Goal: Transaction & Acquisition: Purchase product/service

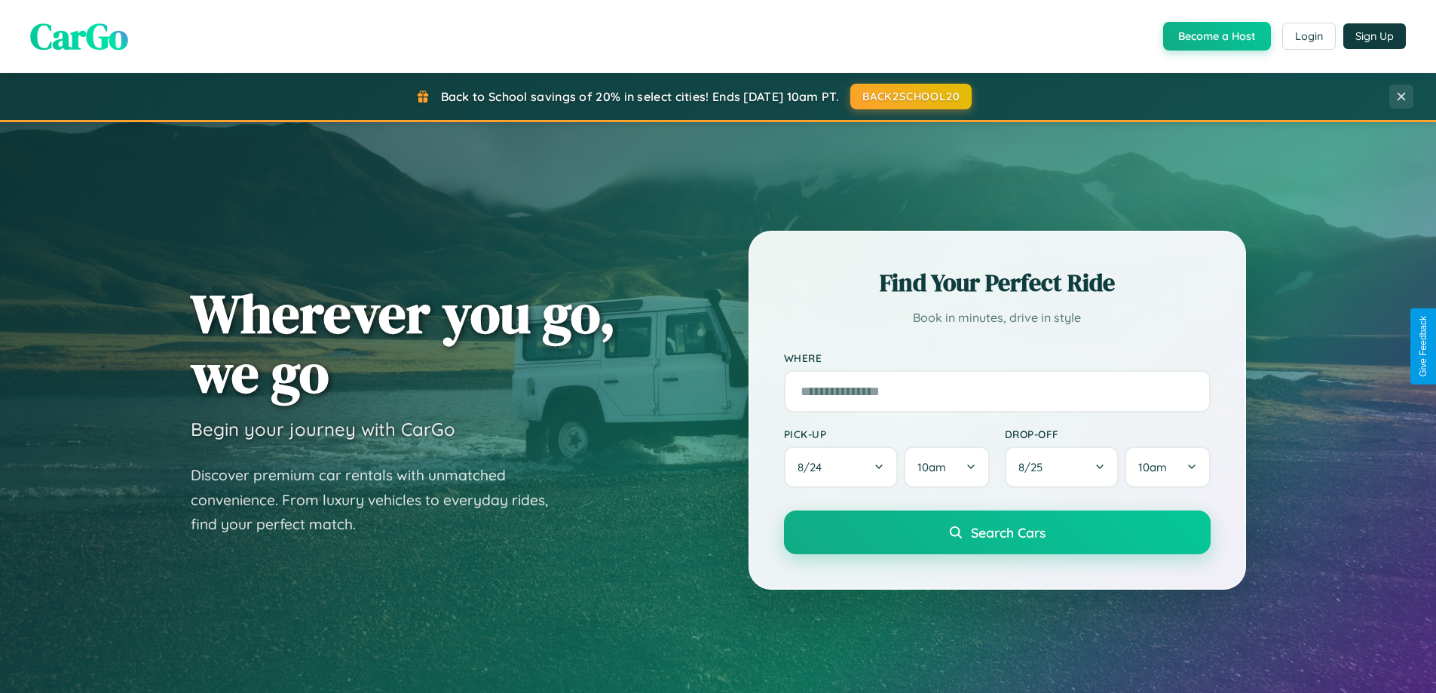
scroll to position [1037, 0]
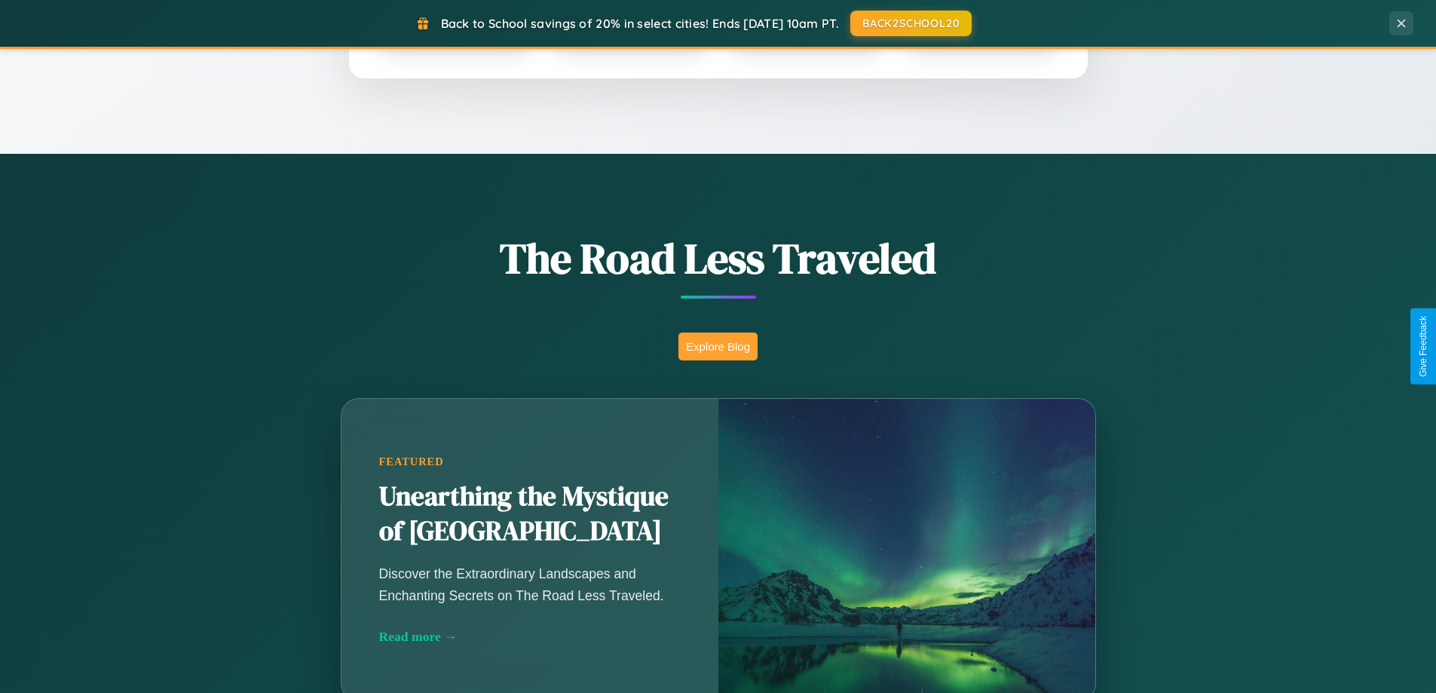
click at [718, 346] on button "Explore Blog" at bounding box center [717, 346] width 79 height 28
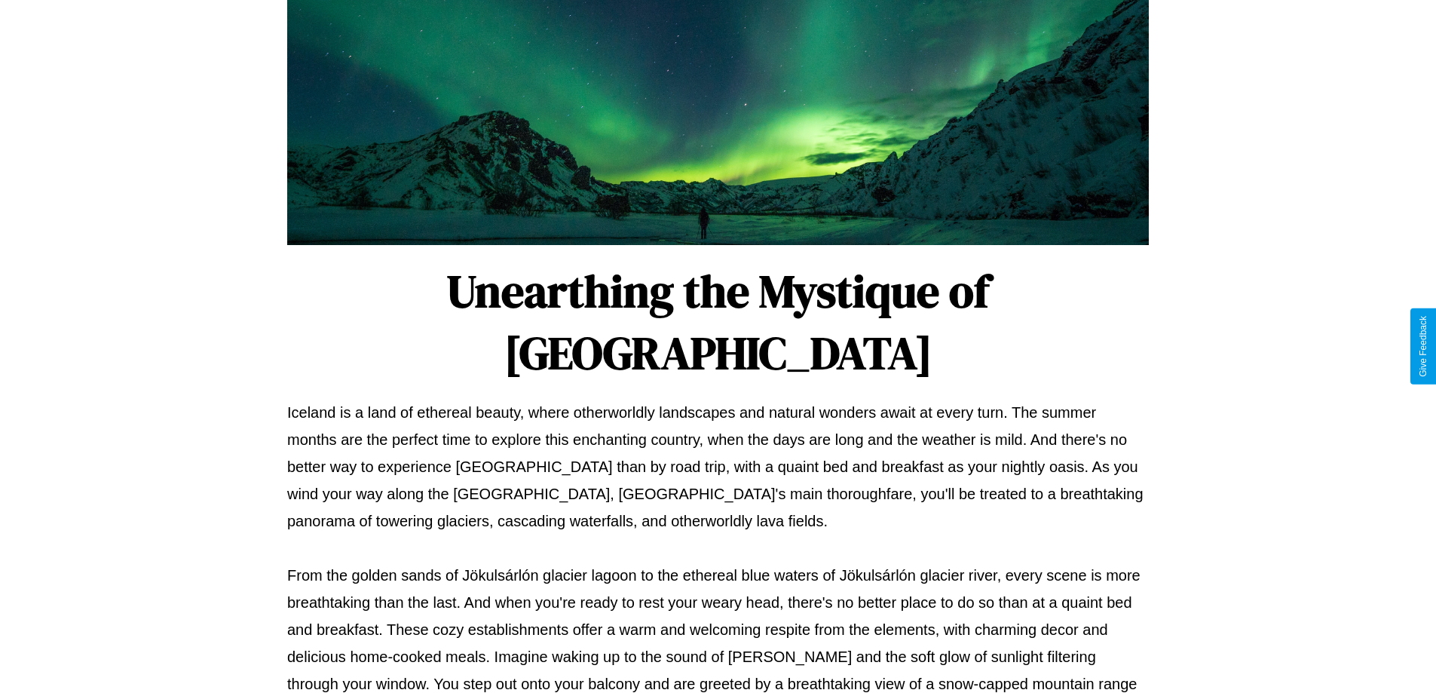
scroll to position [488, 0]
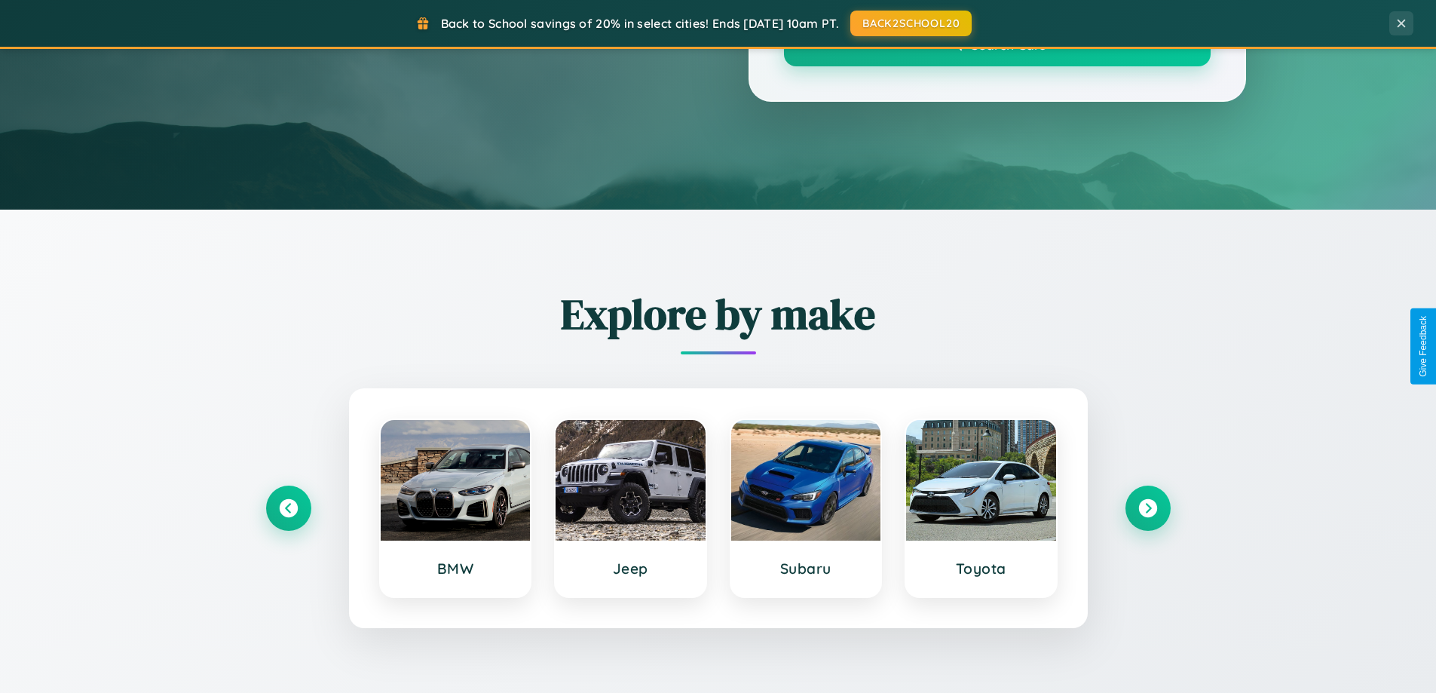
scroll to position [1037, 0]
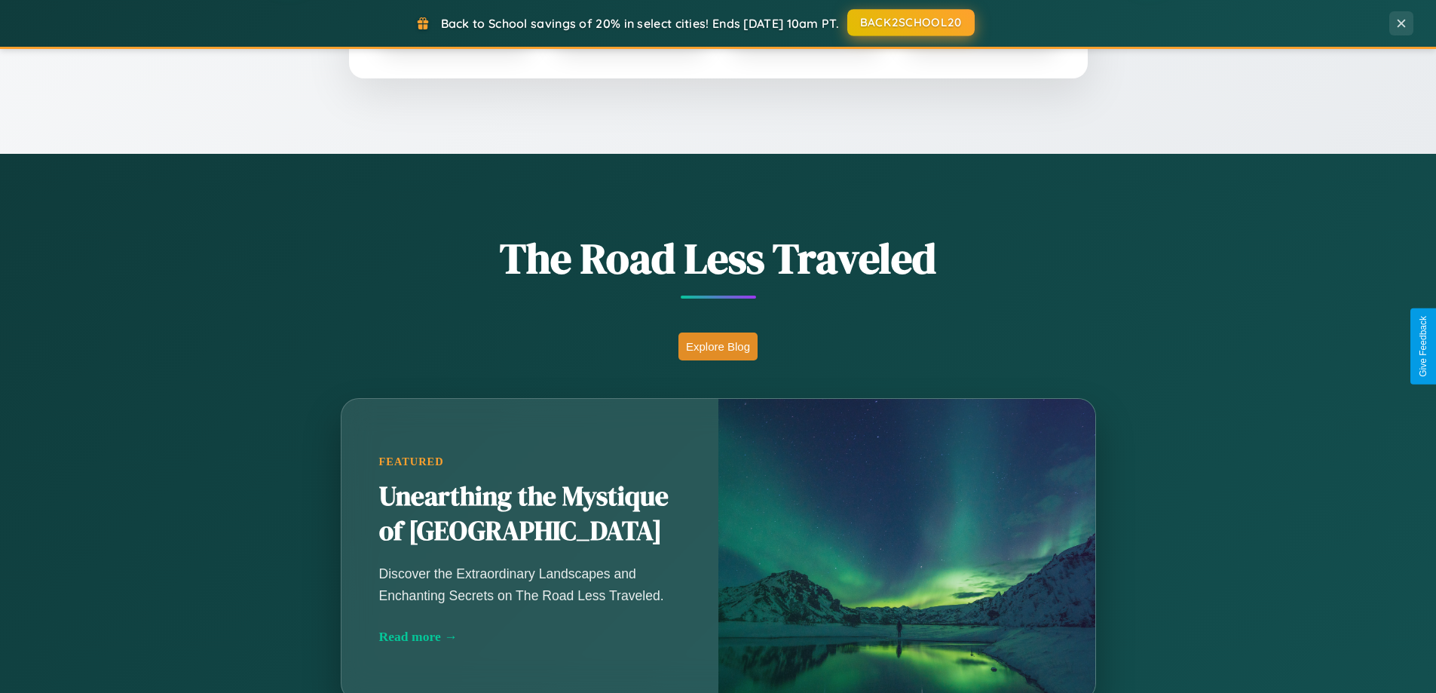
click at [910, 23] on button "BACK2SCHOOL20" at bounding box center [910, 22] width 127 height 27
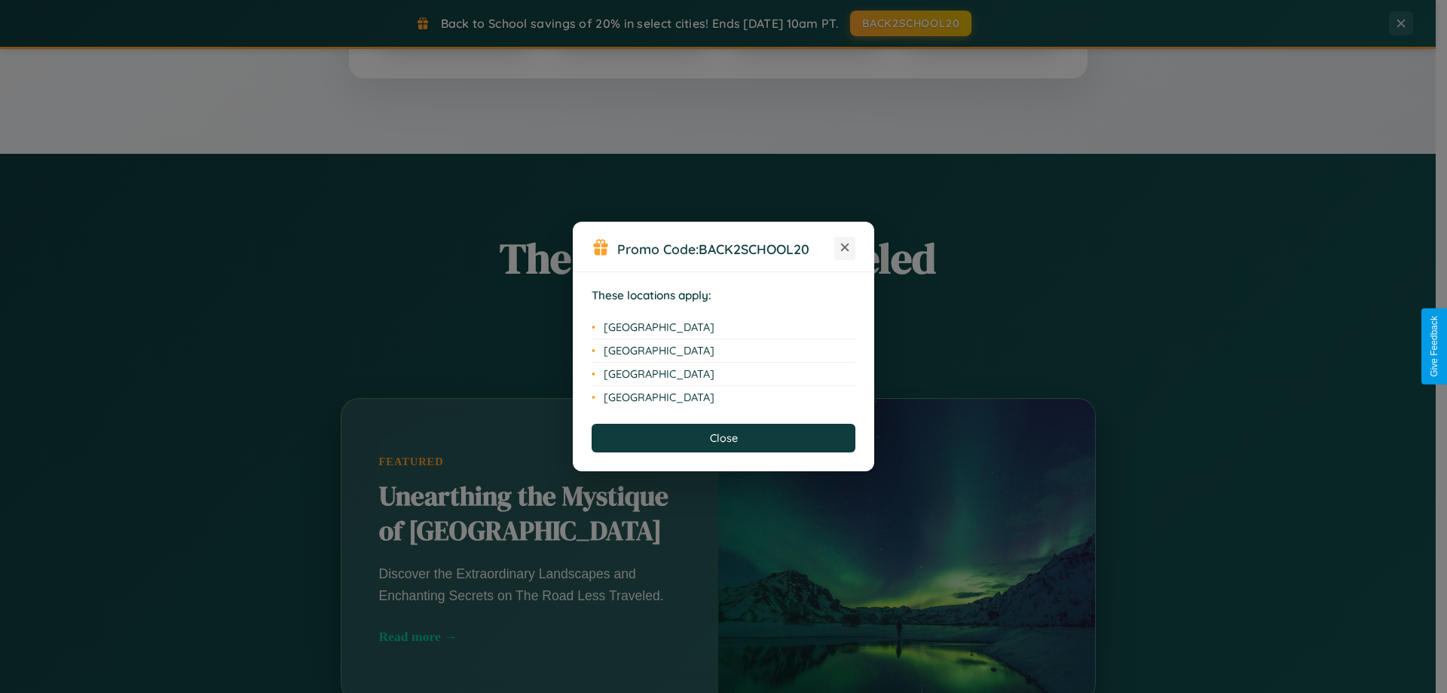
click at [845, 248] on icon at bounding box center [845, 247] width 8 height 8
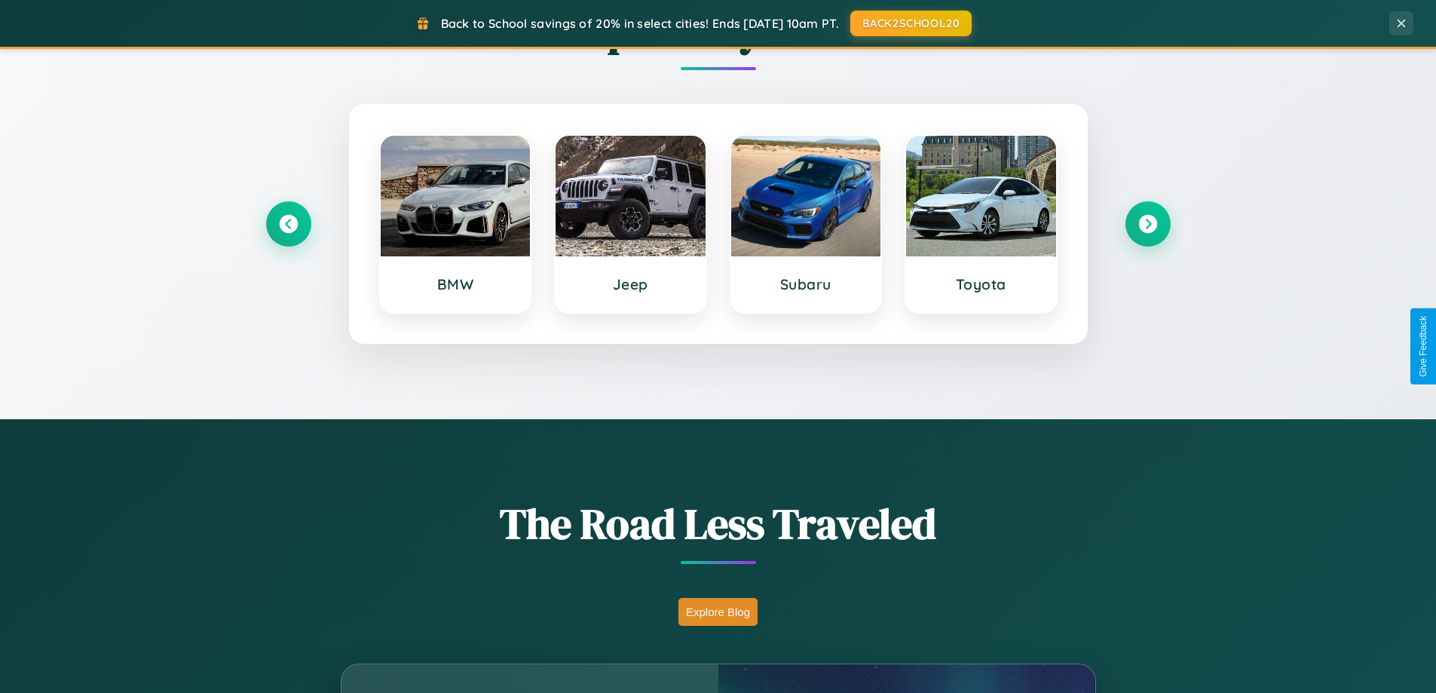
scroll to position [44, 0]
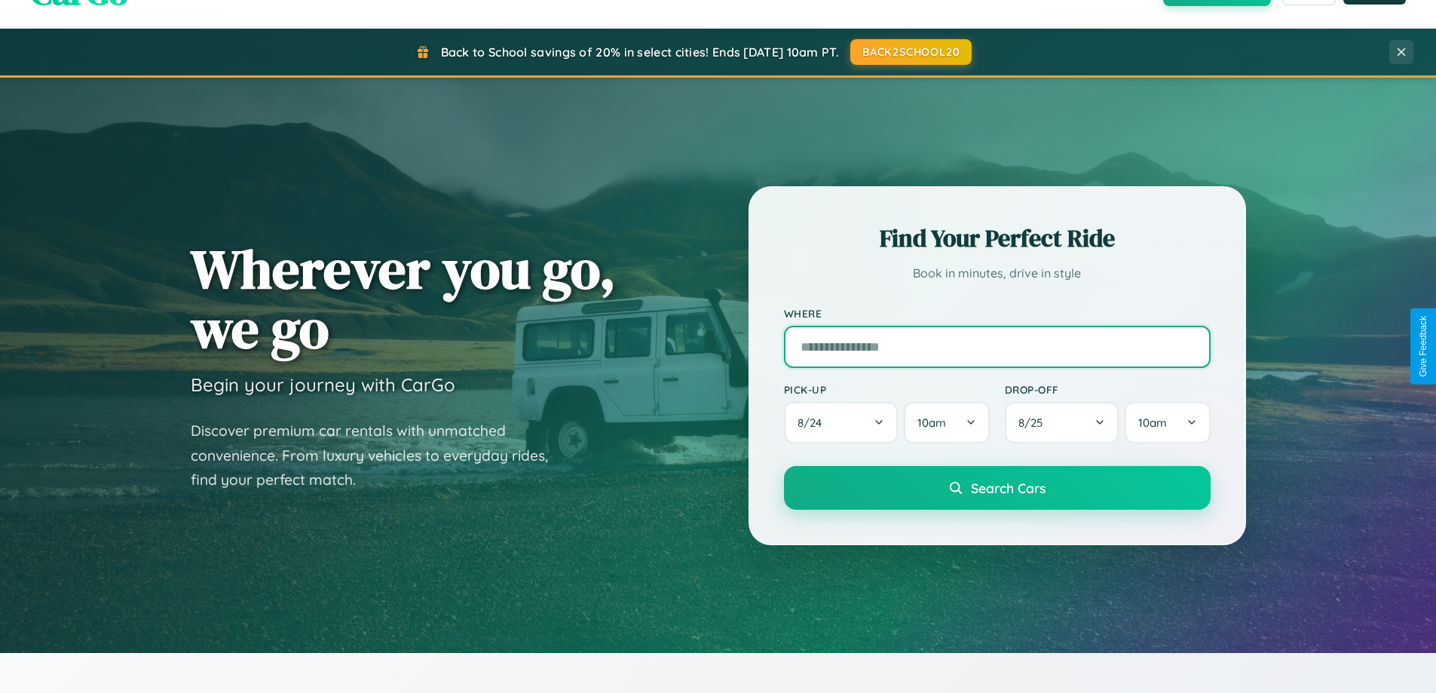
click at [996, 346] on input "text" at bounding box center [997, 347] width 427 height 42
type input "*******"
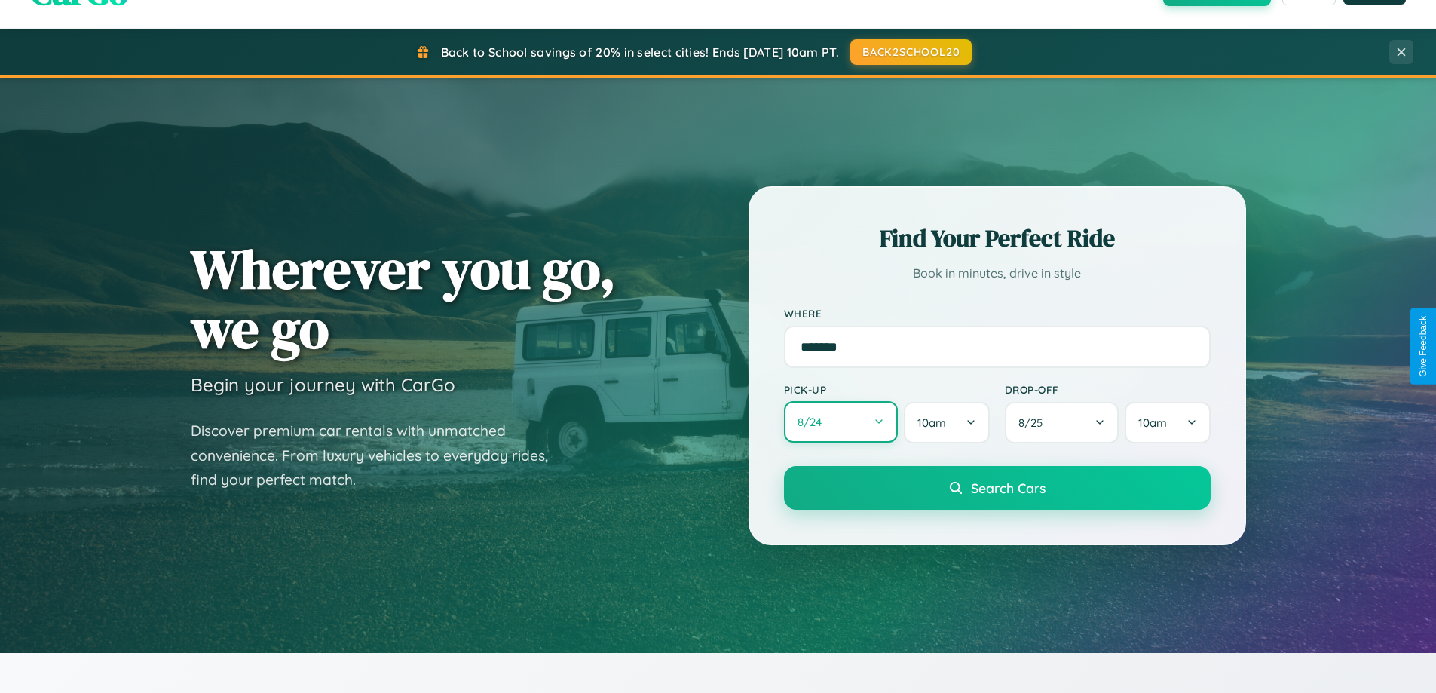
click at [840, 423] on button "8 / 24" at bounding box center [841, 421] width 115 height 41
select select "*"
select select "****"
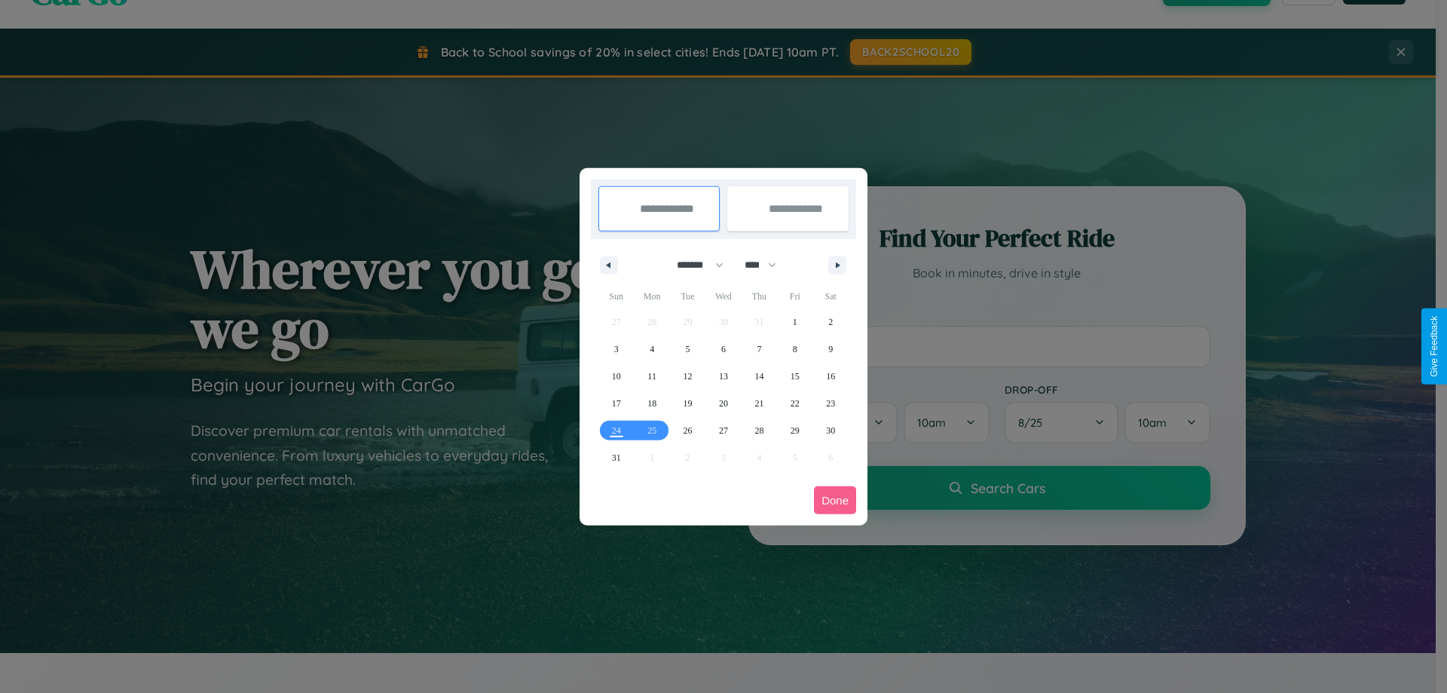
click at [693, 265] on select "******* ******** ***** ***** *** **** **** ****** ********* ******* ******** **…" at bounding box center [698, 265] width 64 height 25
select select "*"
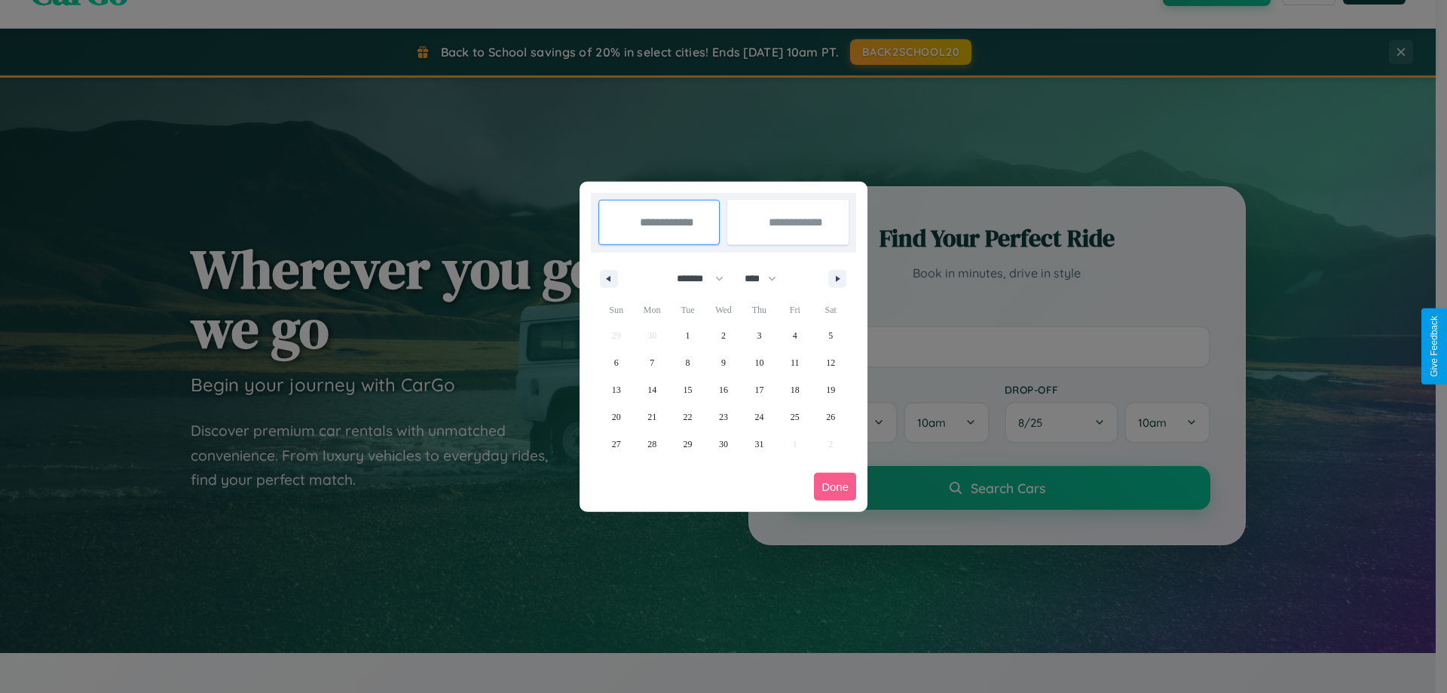
drag, startPoint x: 767, startPoint y: 278, endPoint x: 724, endPoint y: 302, distance: 49.9
click at [767, 278] on select "**** **** **** **** **** **** **** **** **** **** **** **** **** **** **** ****…" at bounding box center [759, 278] width 45 height 25
select select "****"
click at [794, 389] on span "17" at bounding box center [795, 389] width 9 height 27
type input "**********"
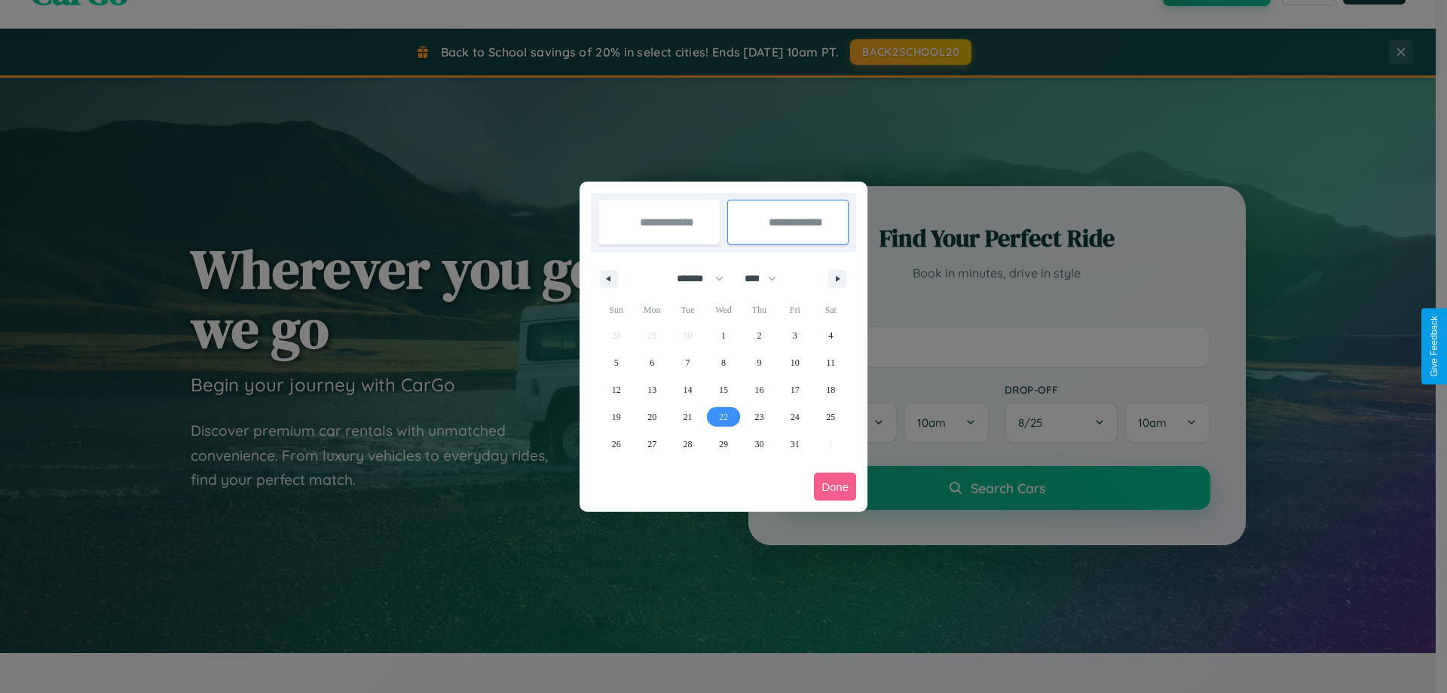
click at [723, 416] on span "22" at bounding box center [723, 416] width 9 height 27
type input "**********"
click at [835, 486] on button "Done" at bounding box center [835, 487] width 42 height 28
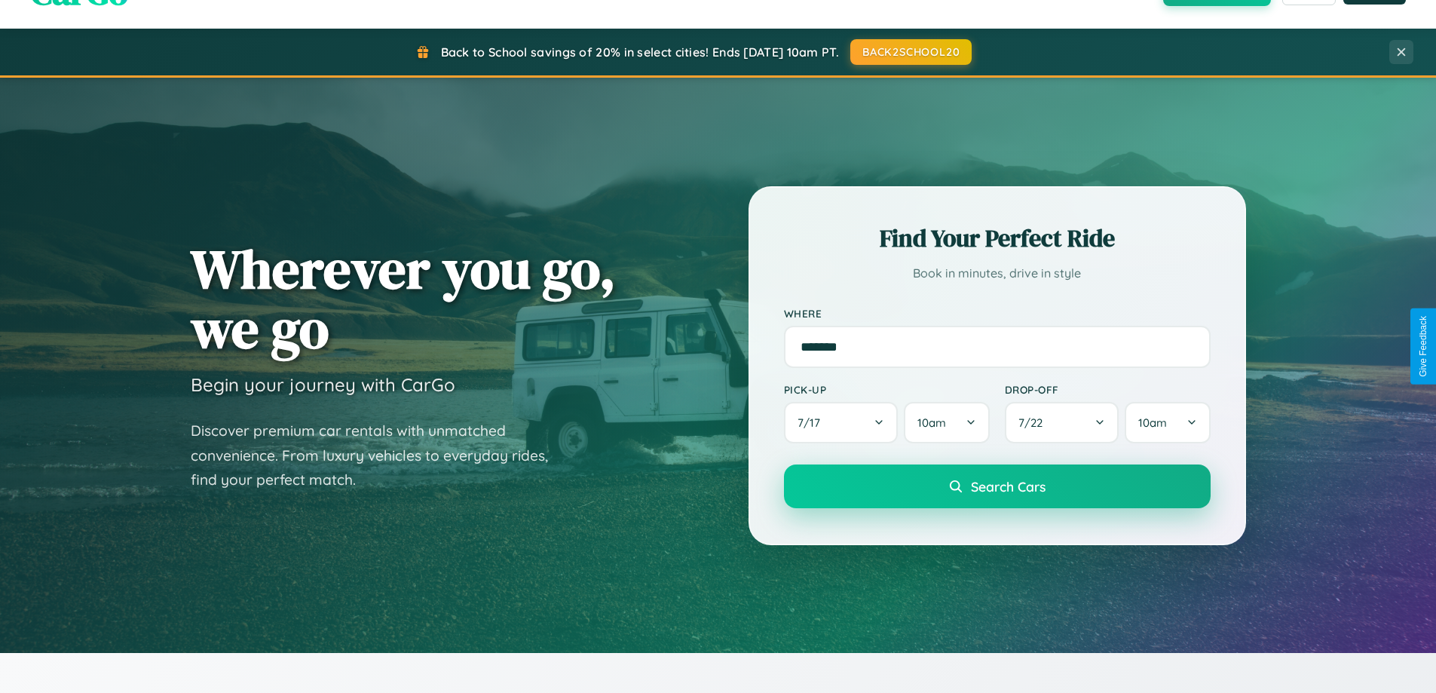
click at [996, 486] on span "Search Cars" at bounding box center [1008, 486] width 75 height 17
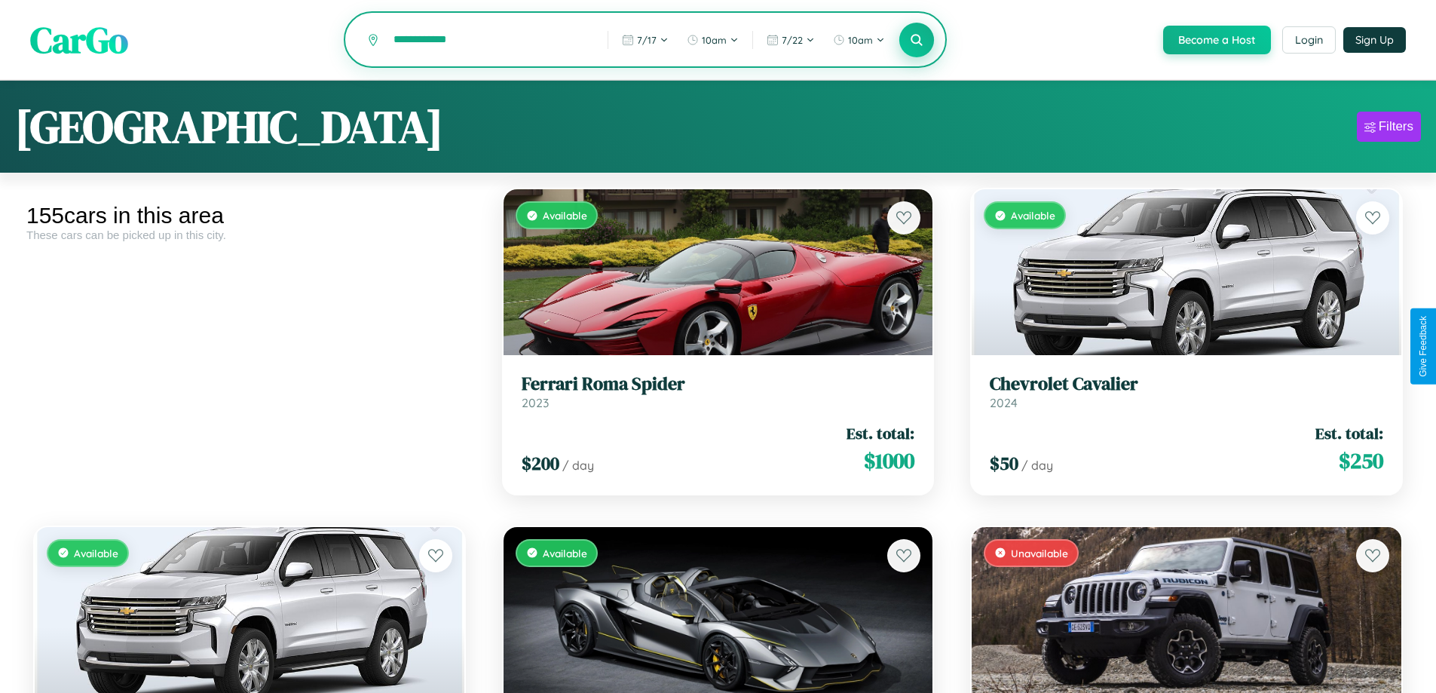
type input "**********"
click at [916, 41] on icon at bounding box center [917, 39] width 14 height 14
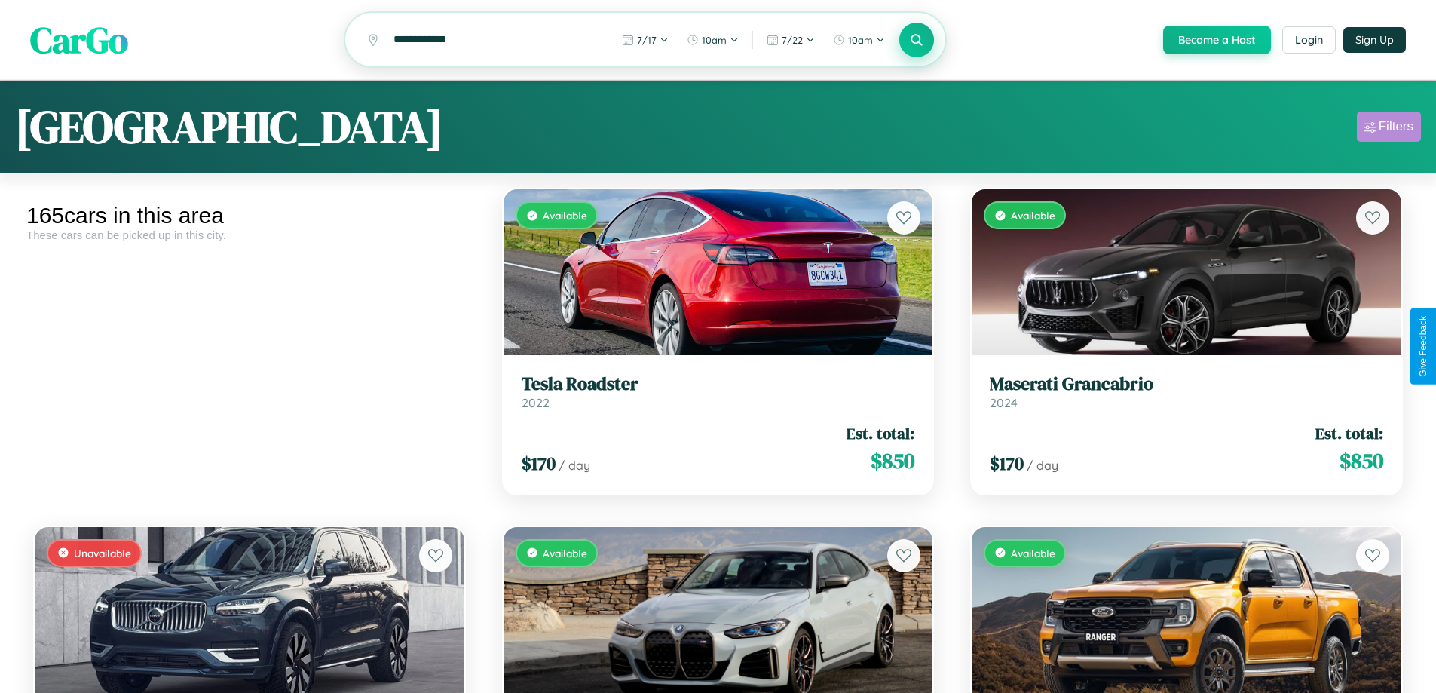
click at [1388, 129] on div "Filters" at bounding box center [1396, 126] width 35 height 15
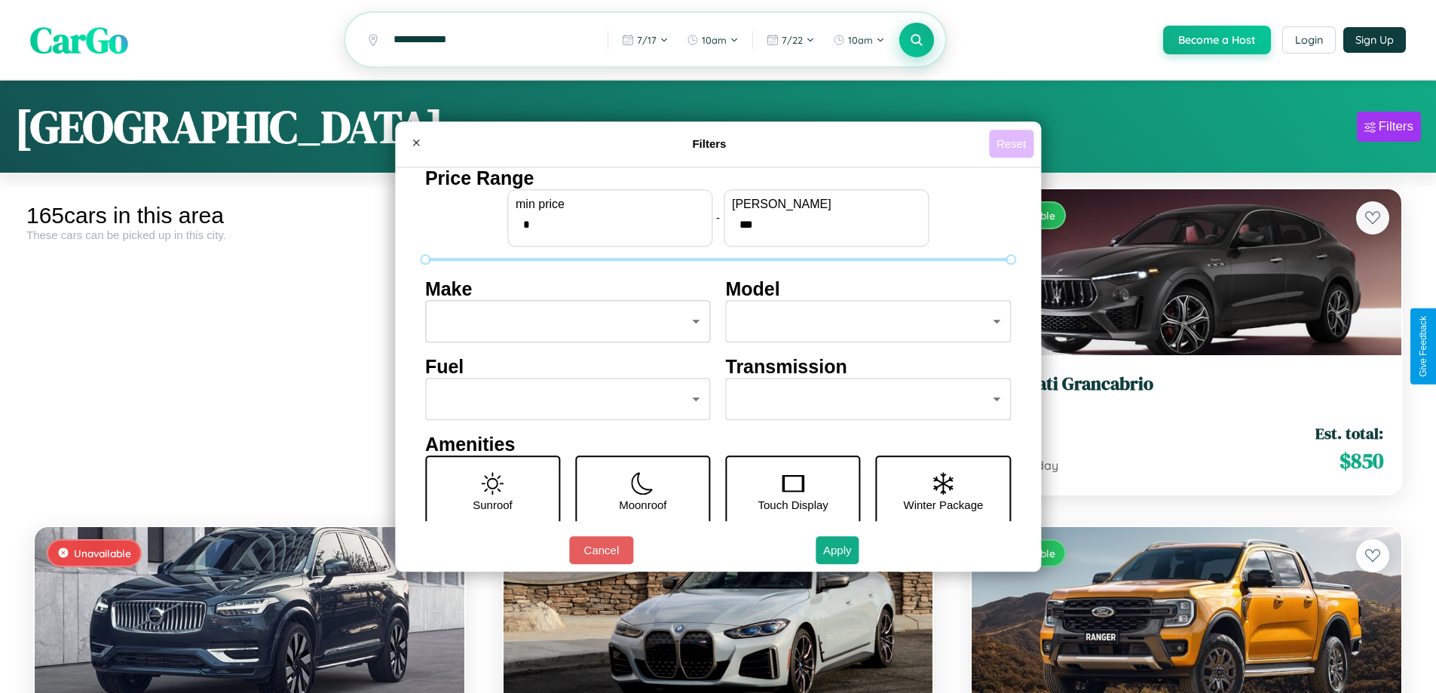
click at [1013, 143] on button "Reset" at bounding box center [1011, 144] width 44 height 28
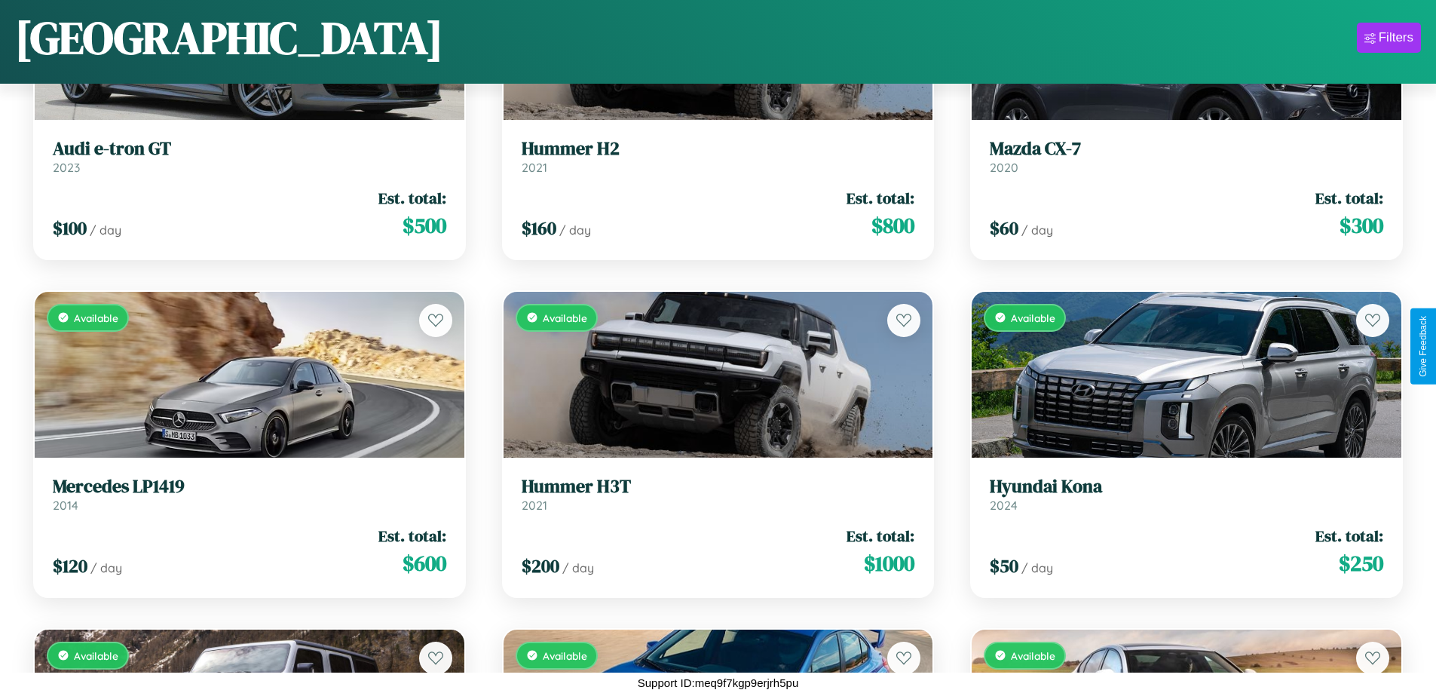
scroll to position [11350, 0]
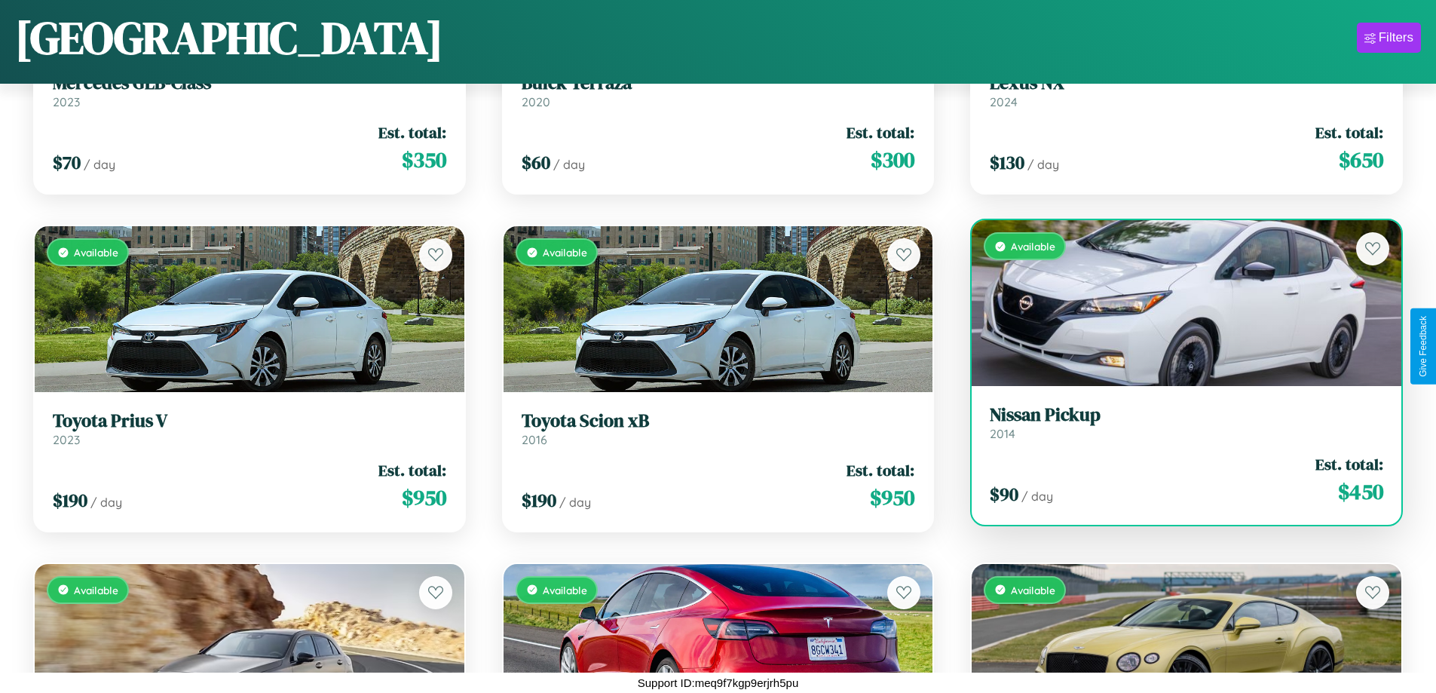
click at [1177, 428] on link "Nissan Pickup 2014" at bounding box center [1186, 422] width 393 height 37
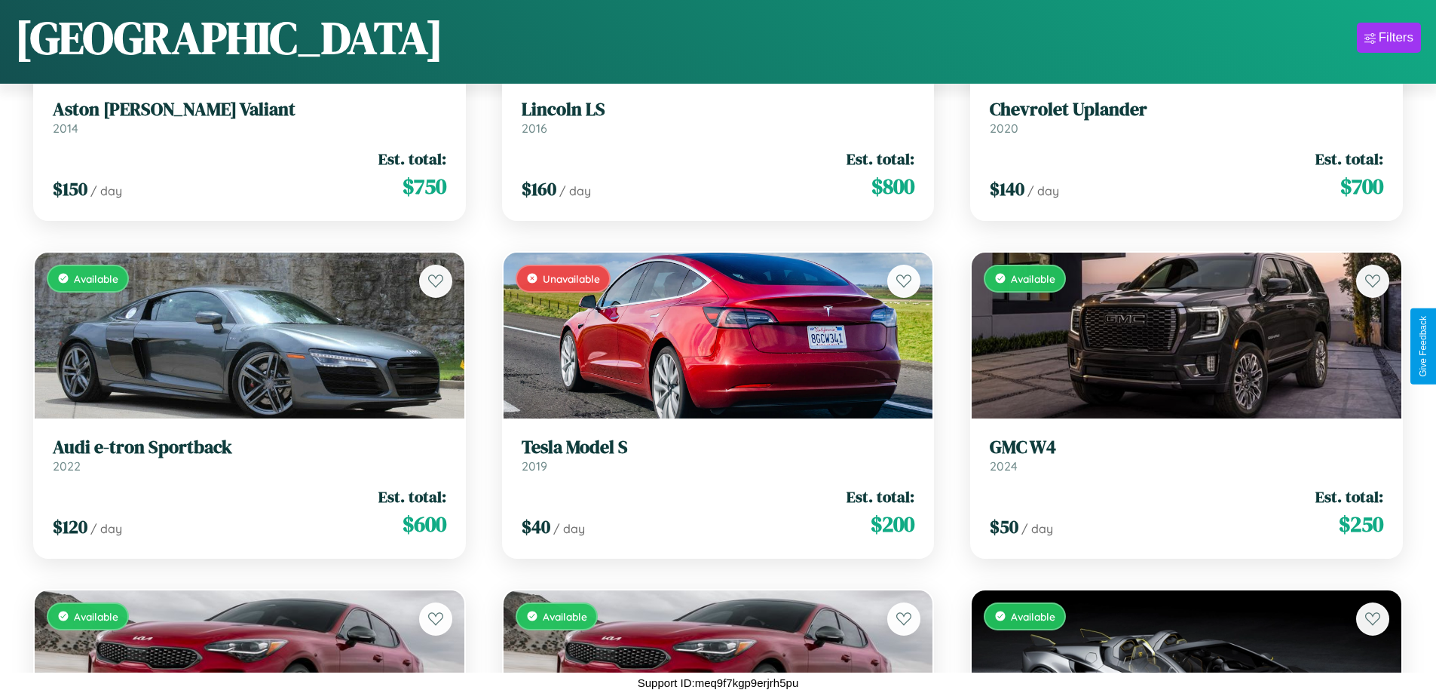
scroll to position [1562, 0]
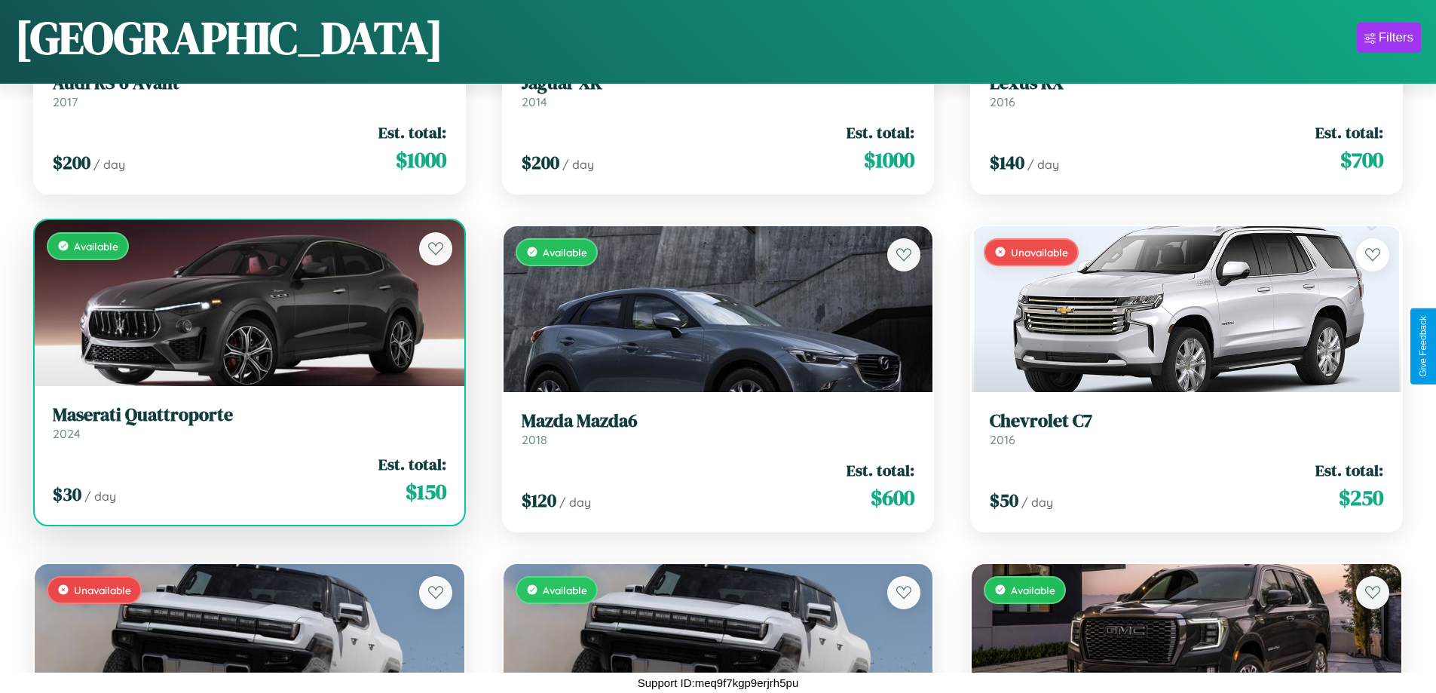
click at [247, 306] on div "Available" at bounding box center [250, 303] width 430 height 166
click at [247, 302] on div "Available" at bounding box center [250, 303] width 430 height 166
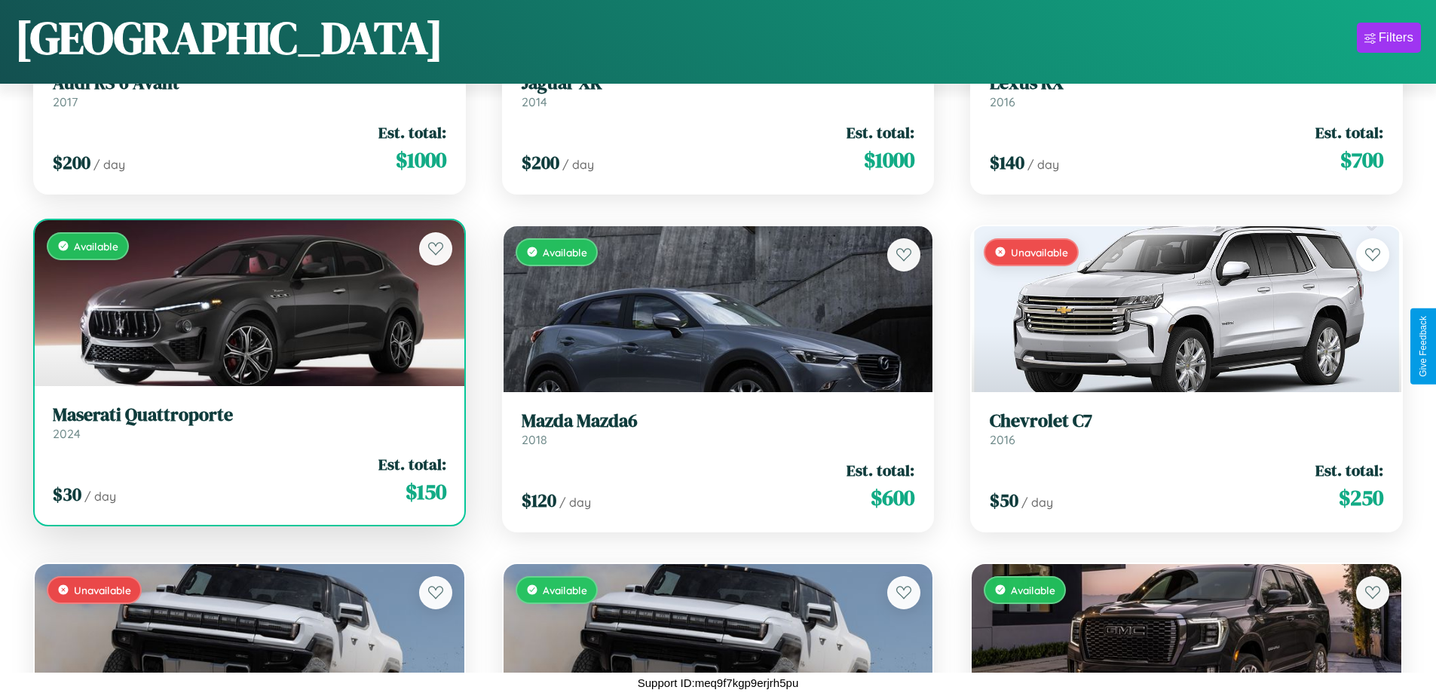
click at [247, 302] on div "Available" at bounding box center [250, 303] width 430 height 166
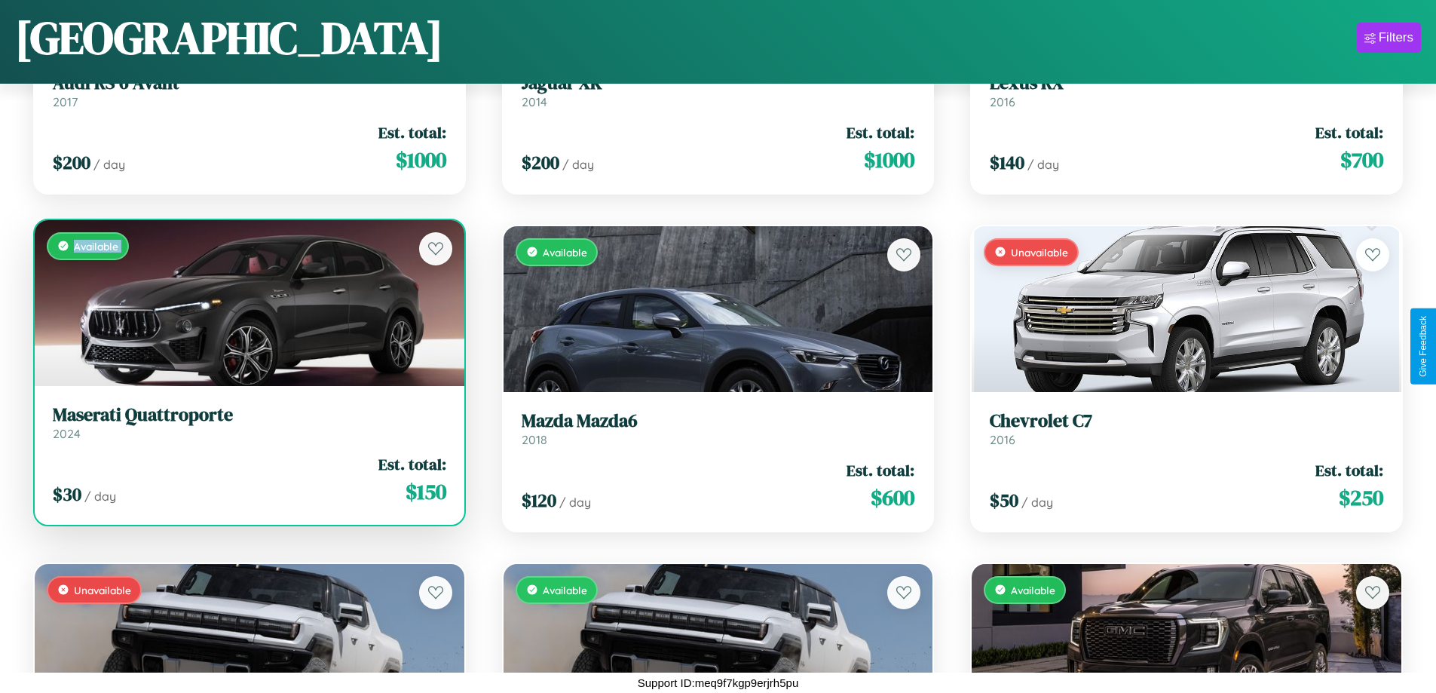
click at [247, 302] on div "Available" at bounding box center [250, 303] width 430 height 166
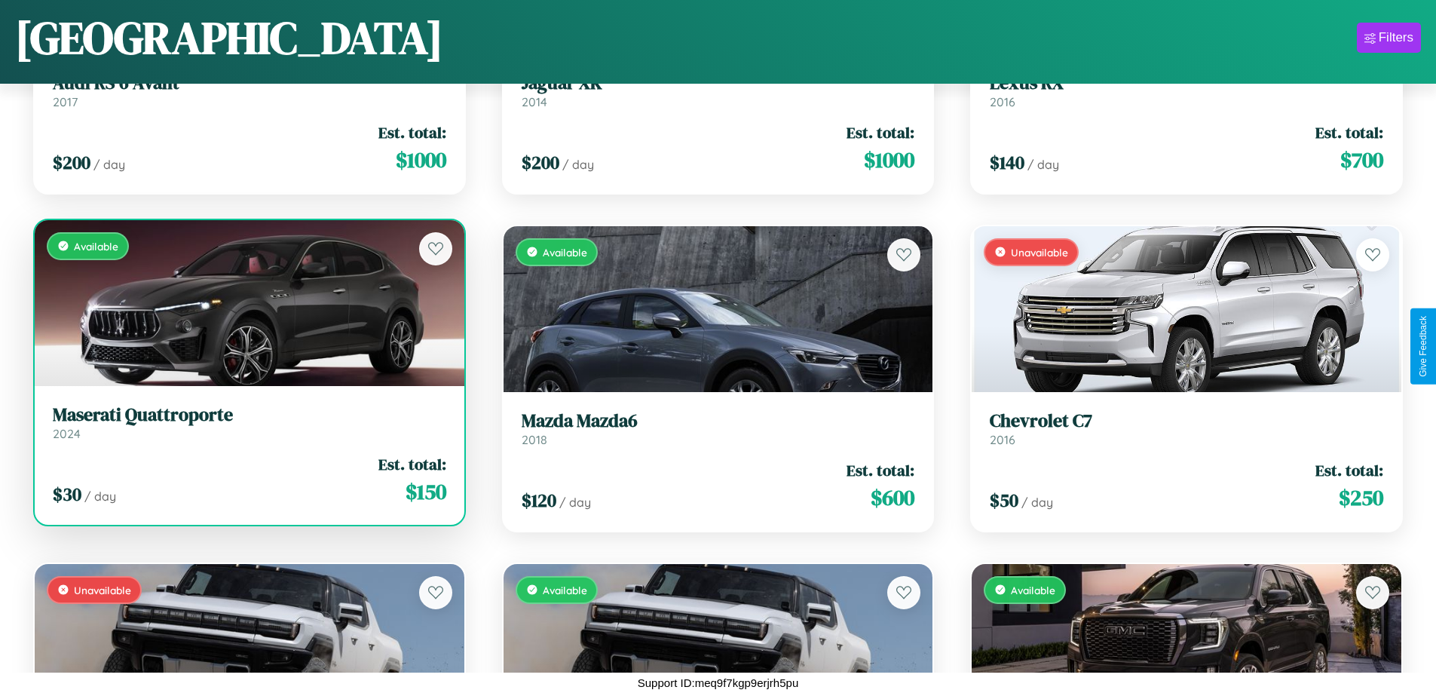
click at [247, 302] on div "Available" at bounding box center [250, 303] width 430 height 166
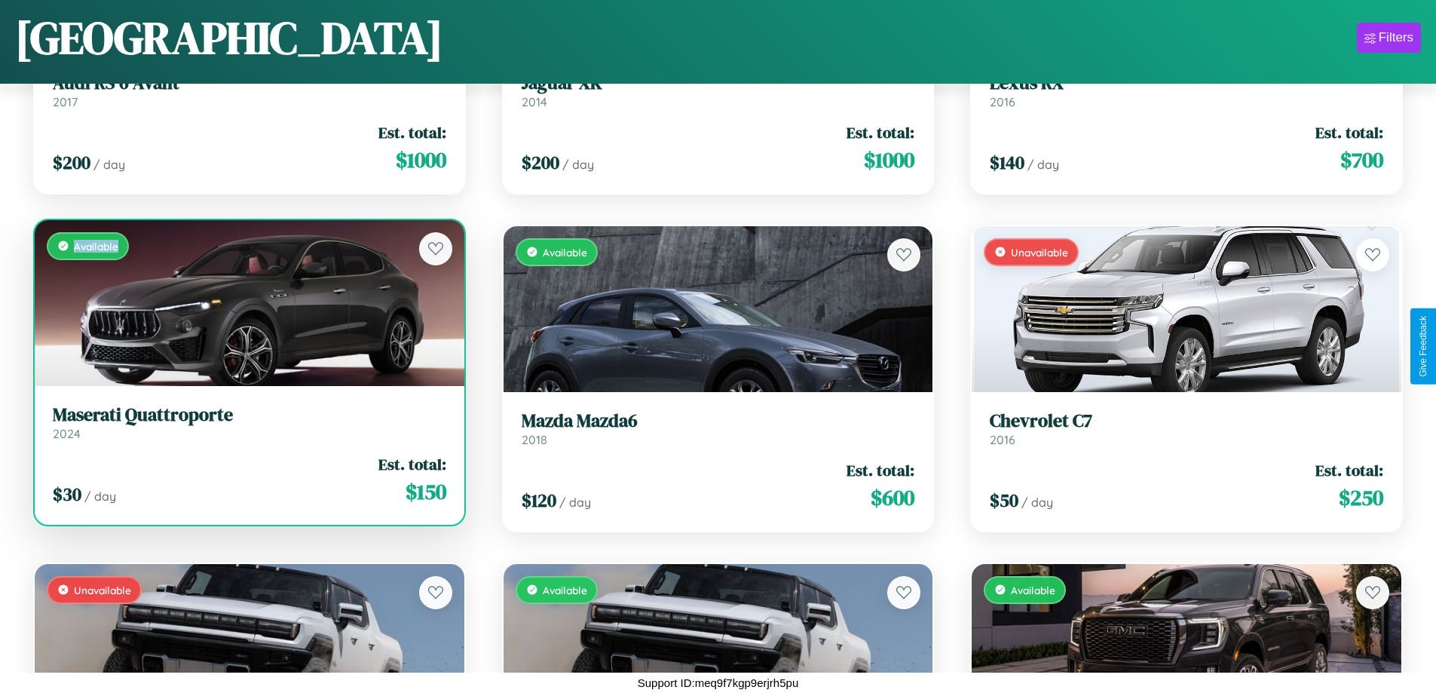
click at [247, 302] on div "Available" at bounding box center [250, 303] width 430 height 166
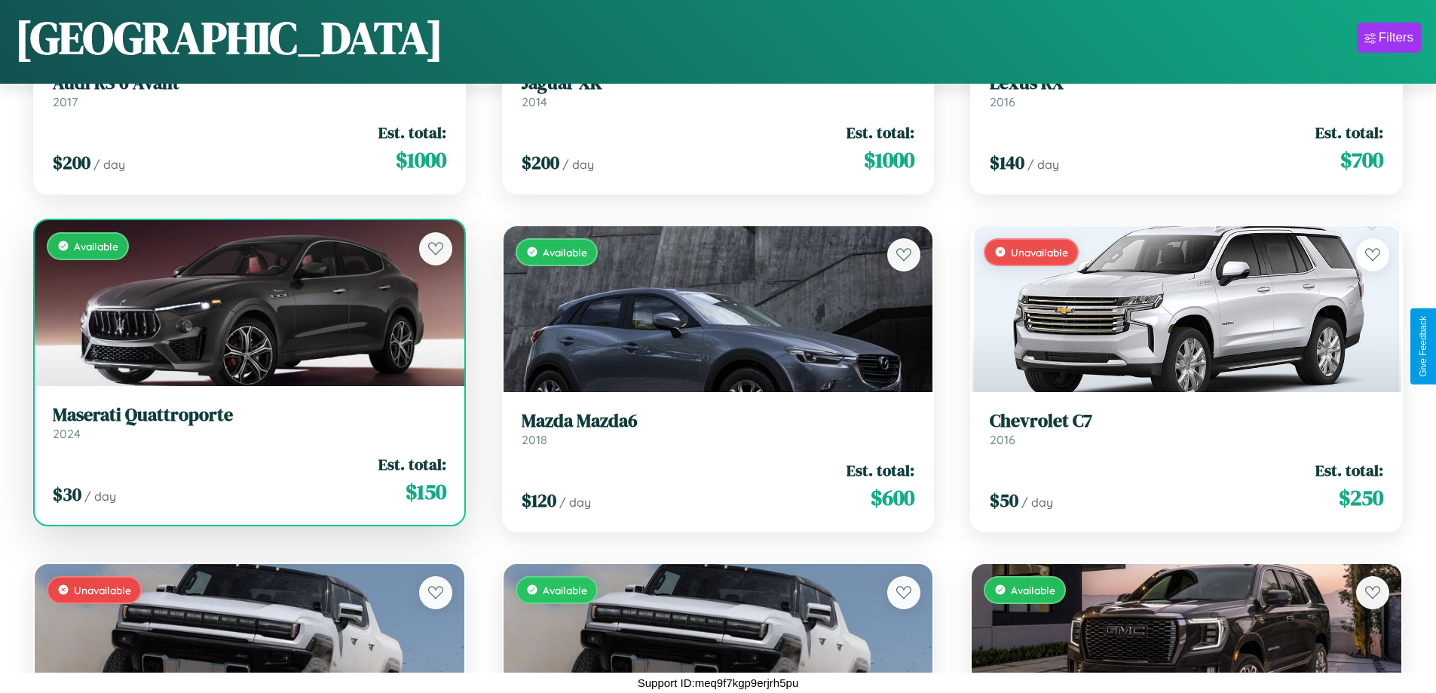
click at [247, 422] on h3 "Maserati Quattroporte" at bounding box center [249, 415] width 393 height 22
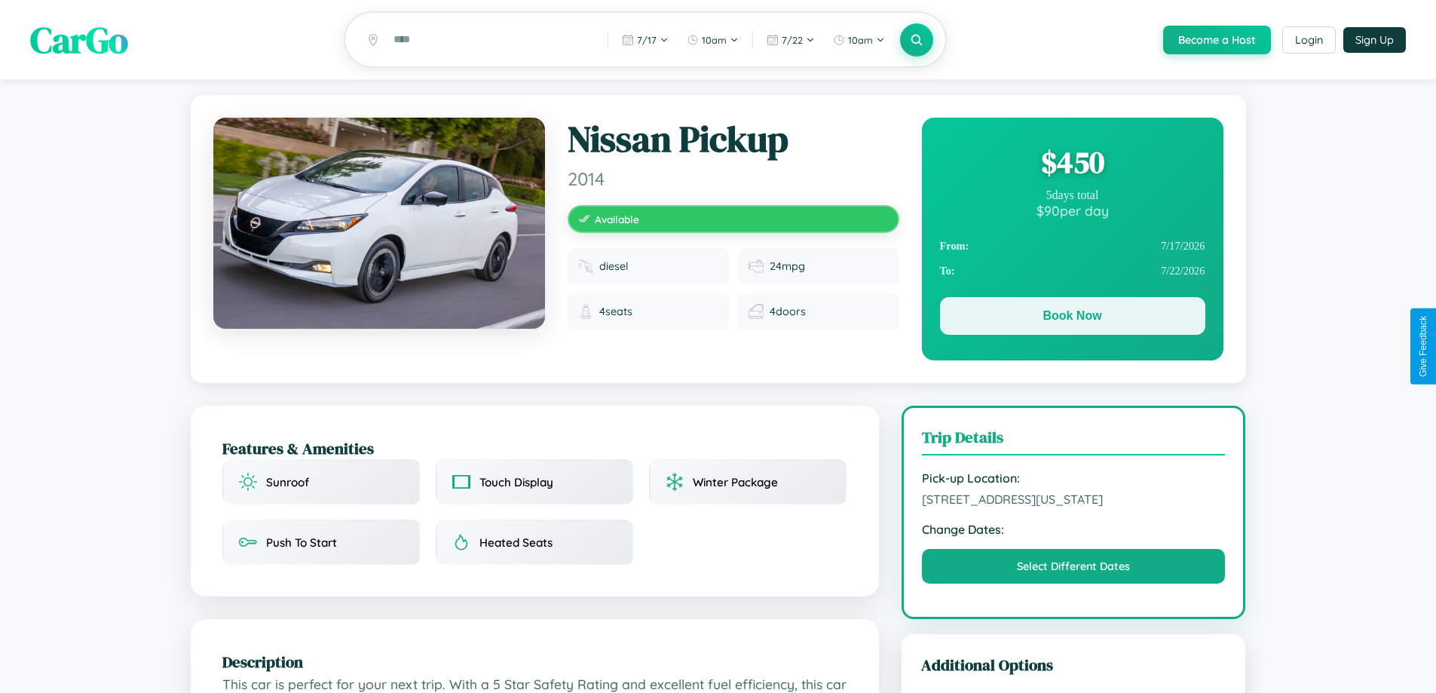
click at [1072, 318] on button "Book Now" at bounding box center [1072, 316] width 265 height 38
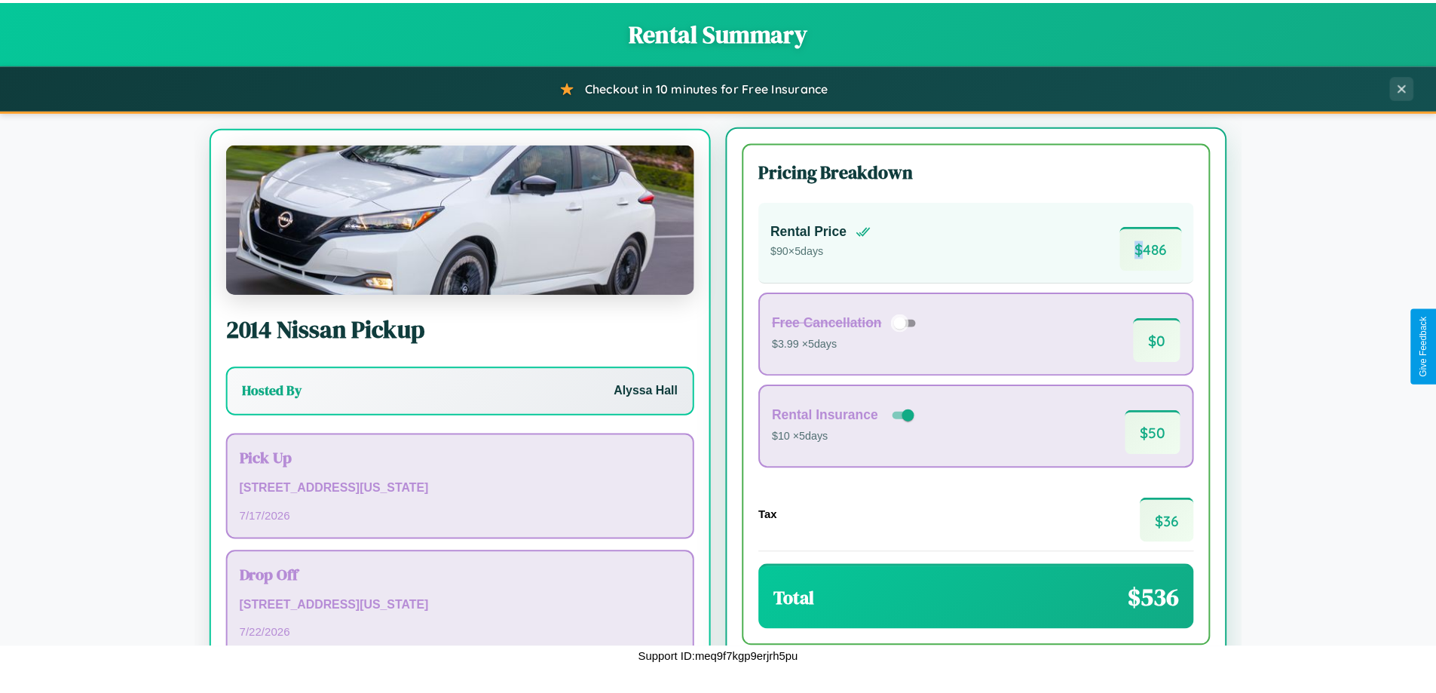
scroll to position [70, 0]
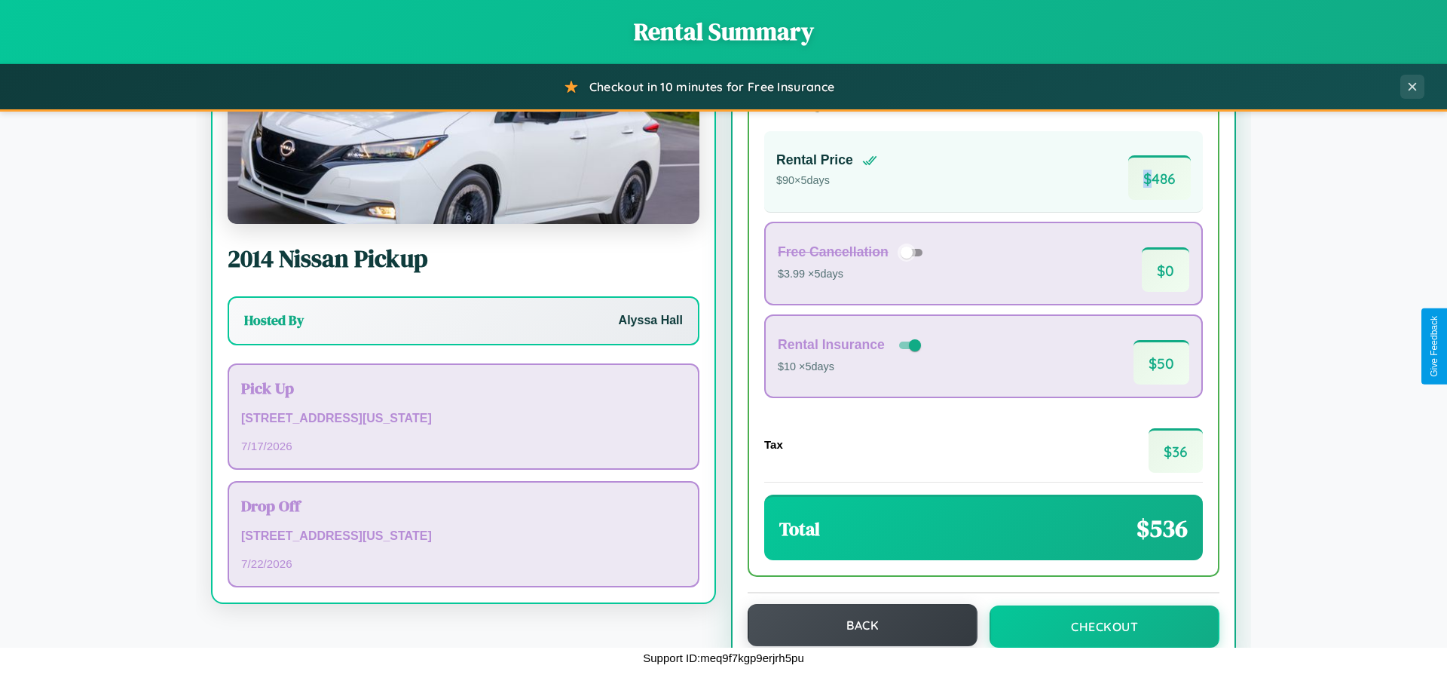
click at [855, 625] on button "Back" at bounding box center [863, 625] width 230 height 42
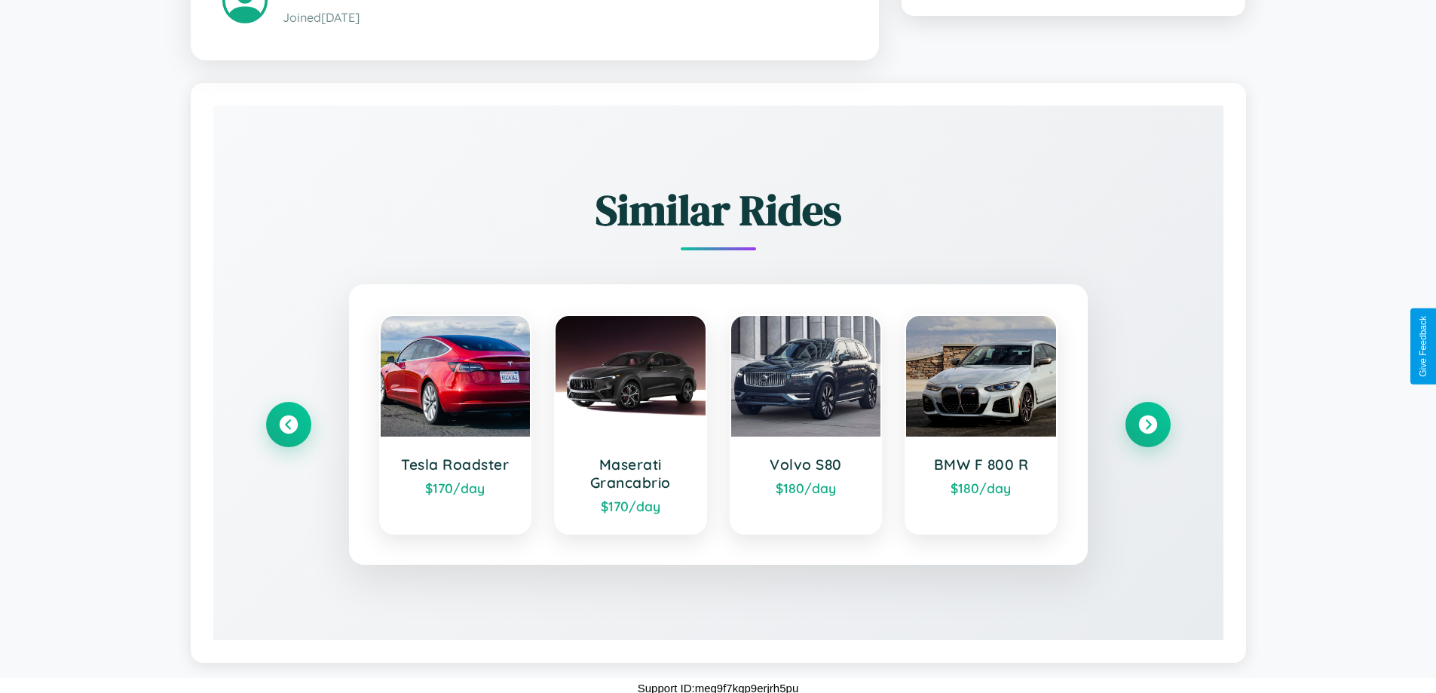
scroll to position [883, 0]
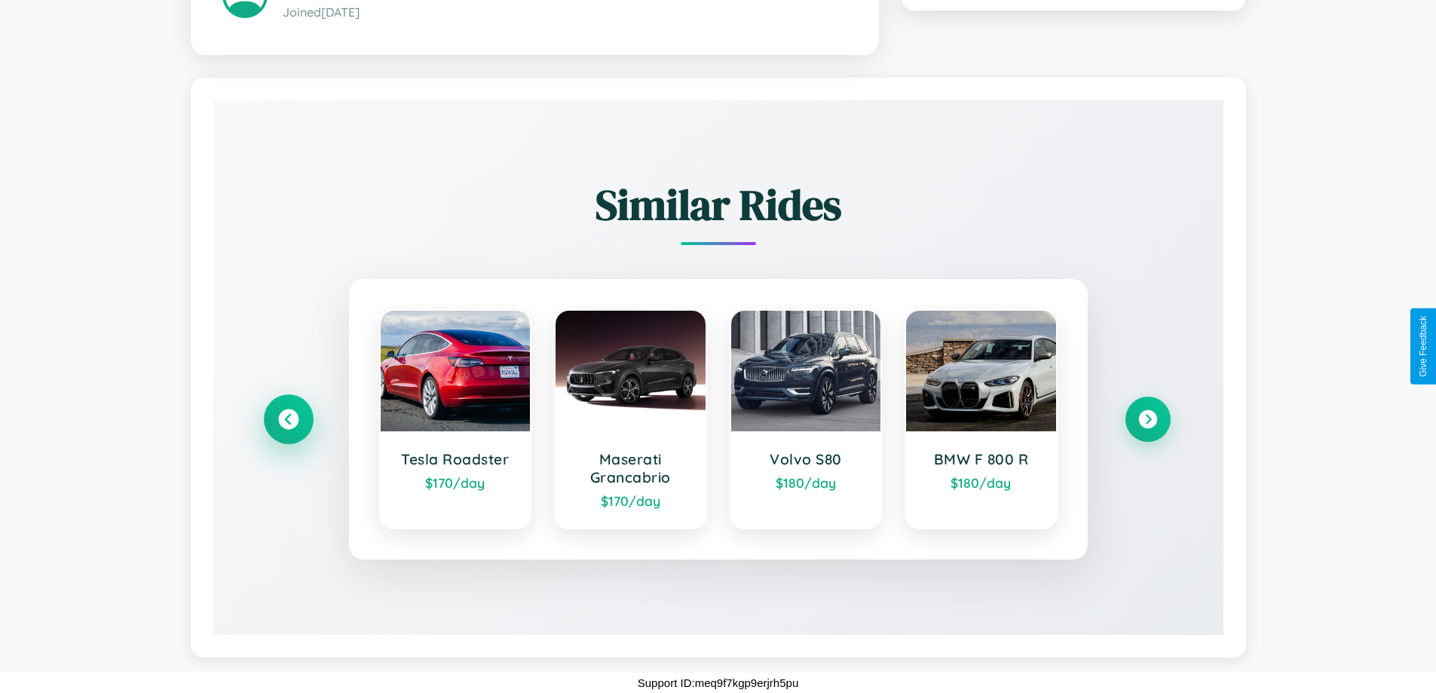
click at [288, 418] on icon at bounding box center [288, 419] width 20 height 20
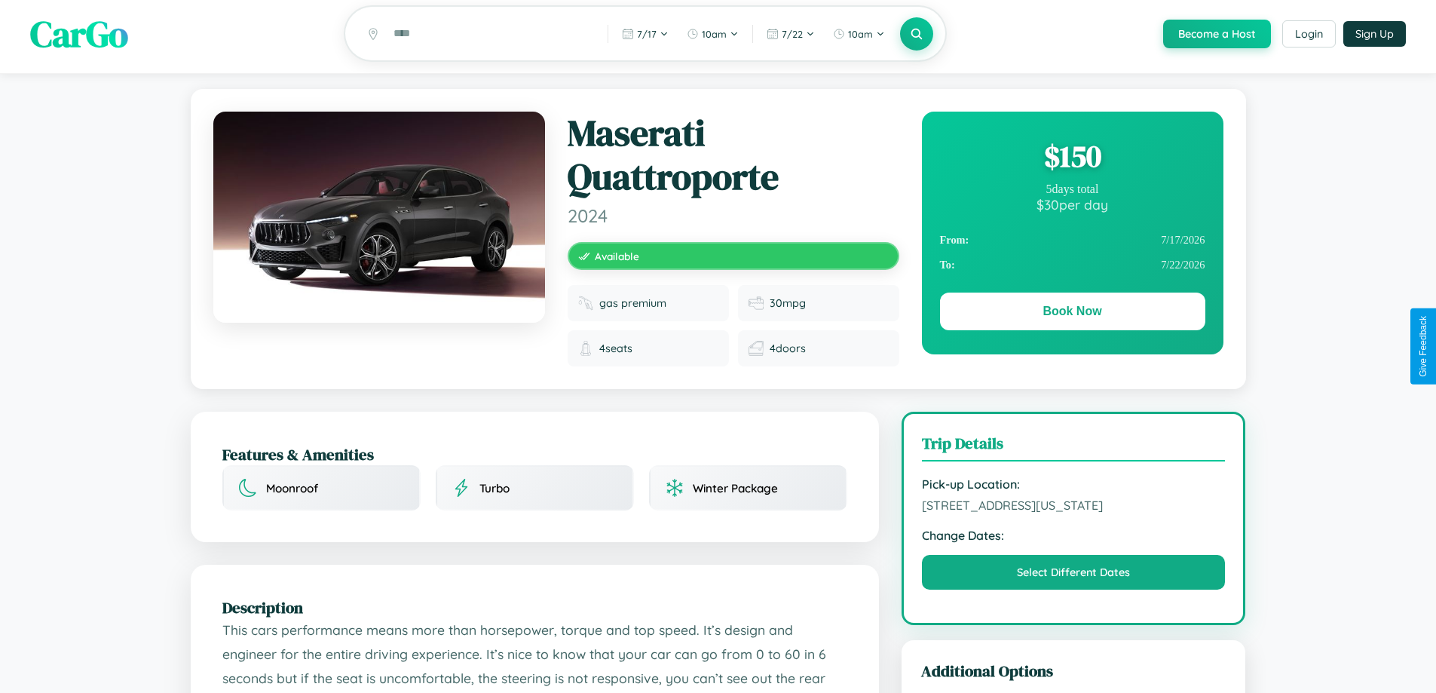
scroll to position [175, 0]
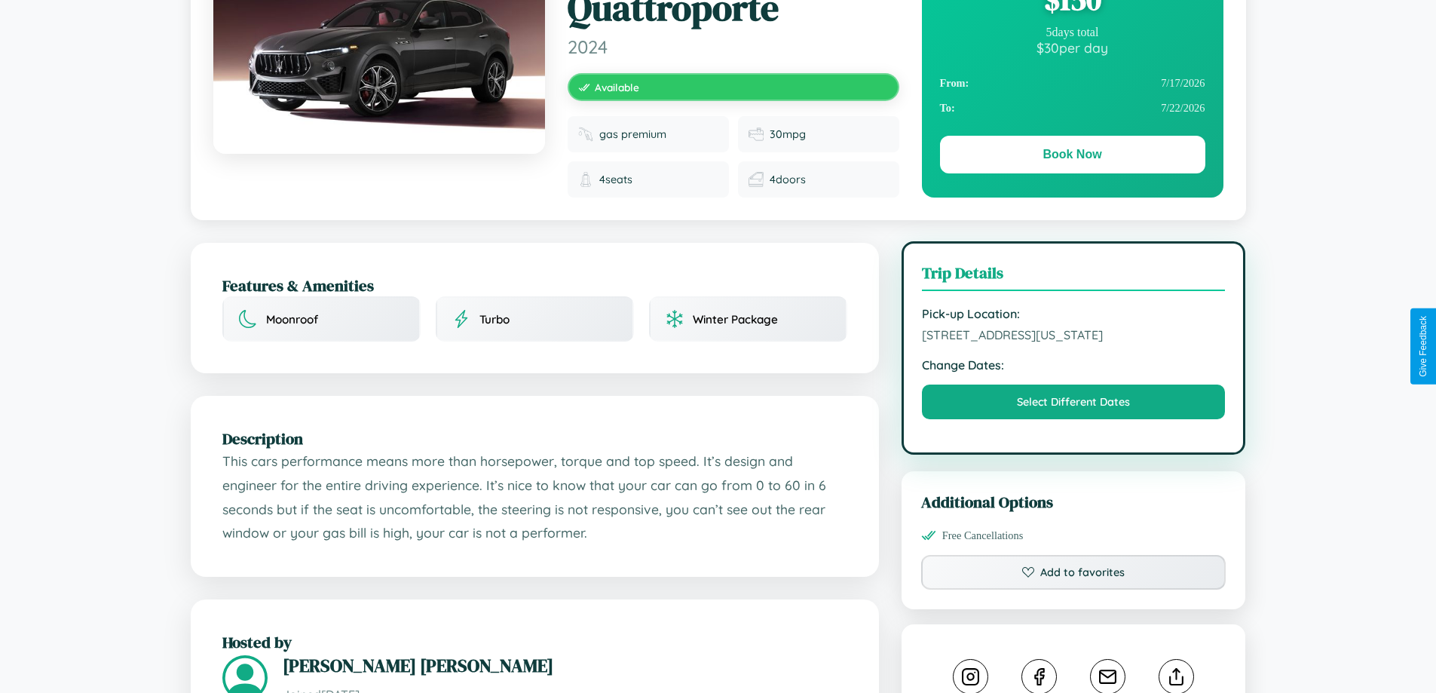
click at [1073, 342] on span "1577 Sunset Boulevard Philadelphia Pennsylvania 71526 United States" at bounding box center [1074, 334] width 304 height 15
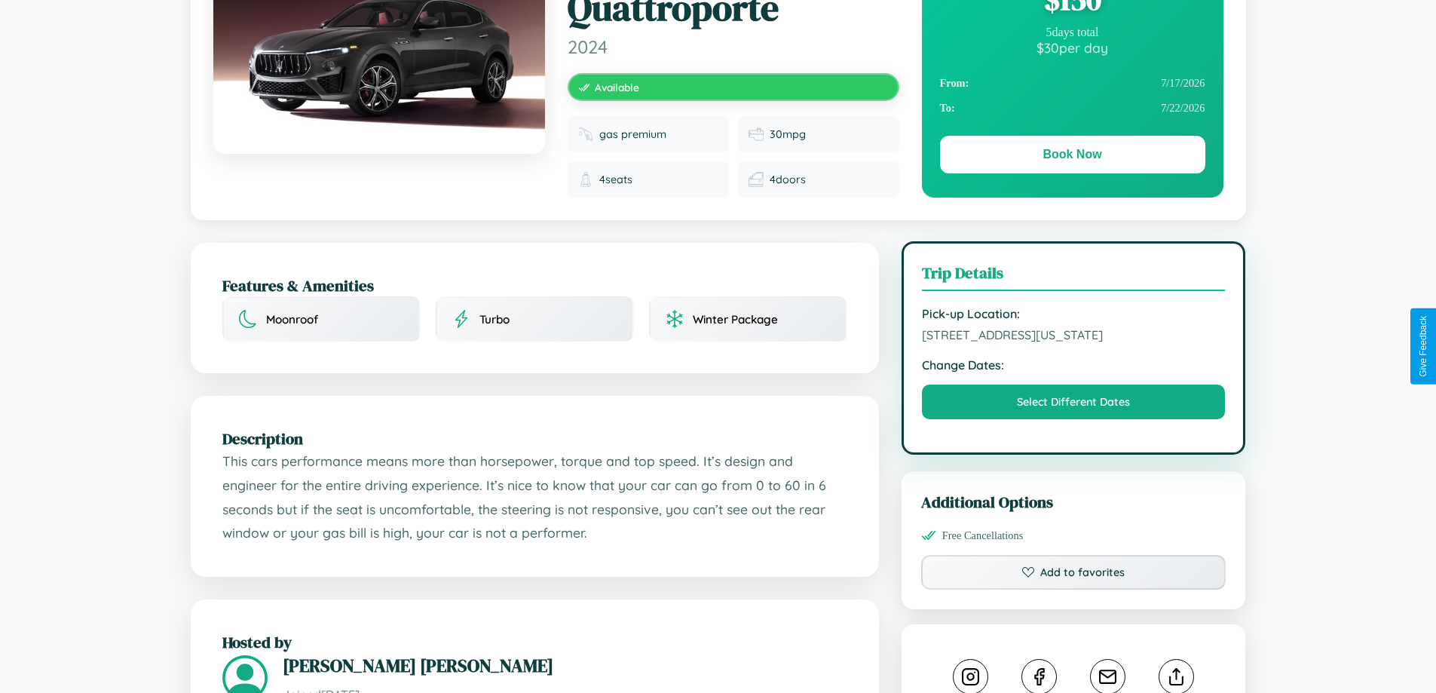
click at [1073, 342] on span "1577 Sunset Boulevard Philadelphia Pennsylvania 71526 United States" at bounding box center [1074, 334] width 304 height 15
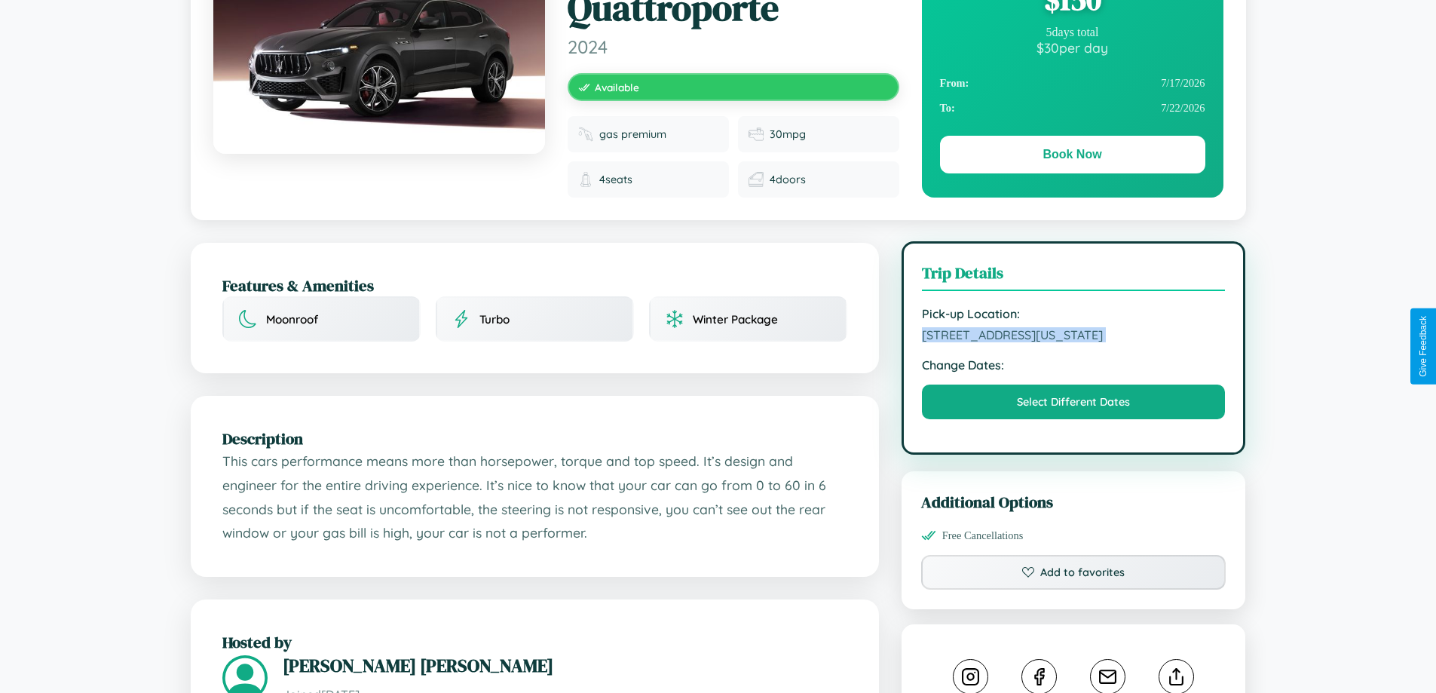
click at [1073, 342] on span "1577 Sunset Boulevard Philadelphia Pennsylvania 71526 United States" at bounding box center [1074, 334] width 304 height 15
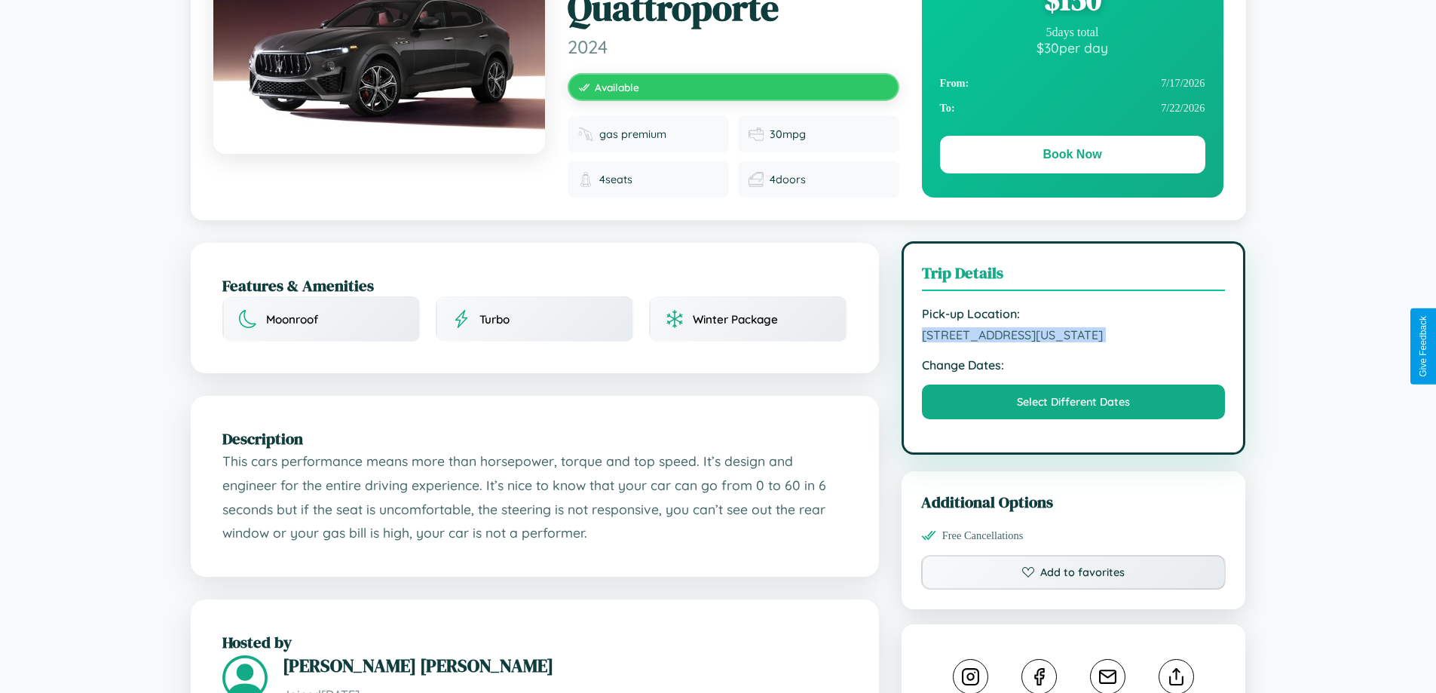
click at [1073, 342] on span "1577 Sunset Boulevard Philadelphia Pennsylvania 71526 United States" at bounding box center [1074, 334] width 304 height 15
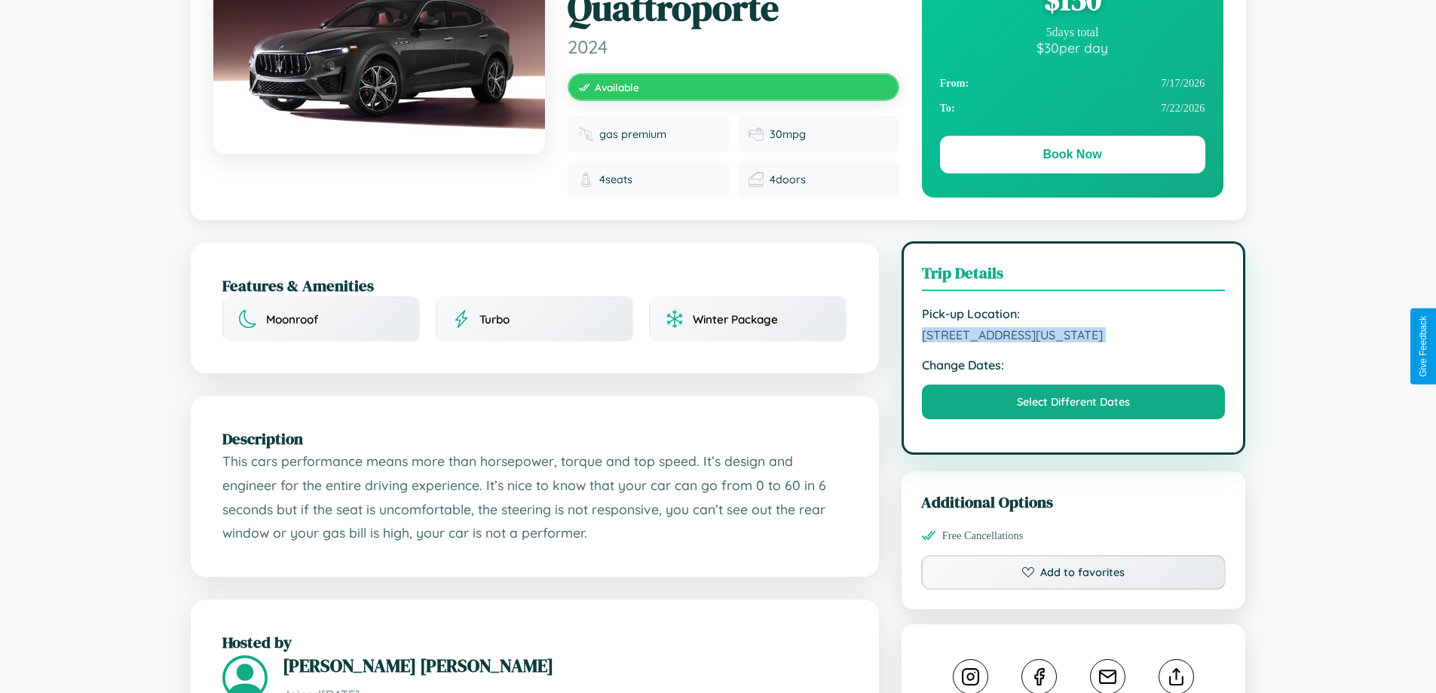
click at [1073, 342] on span "1577 Sunset Boulevard Philadelphia Pennsylvania 71526 United States" at bounding box center [1074, 334] width 304 height 15
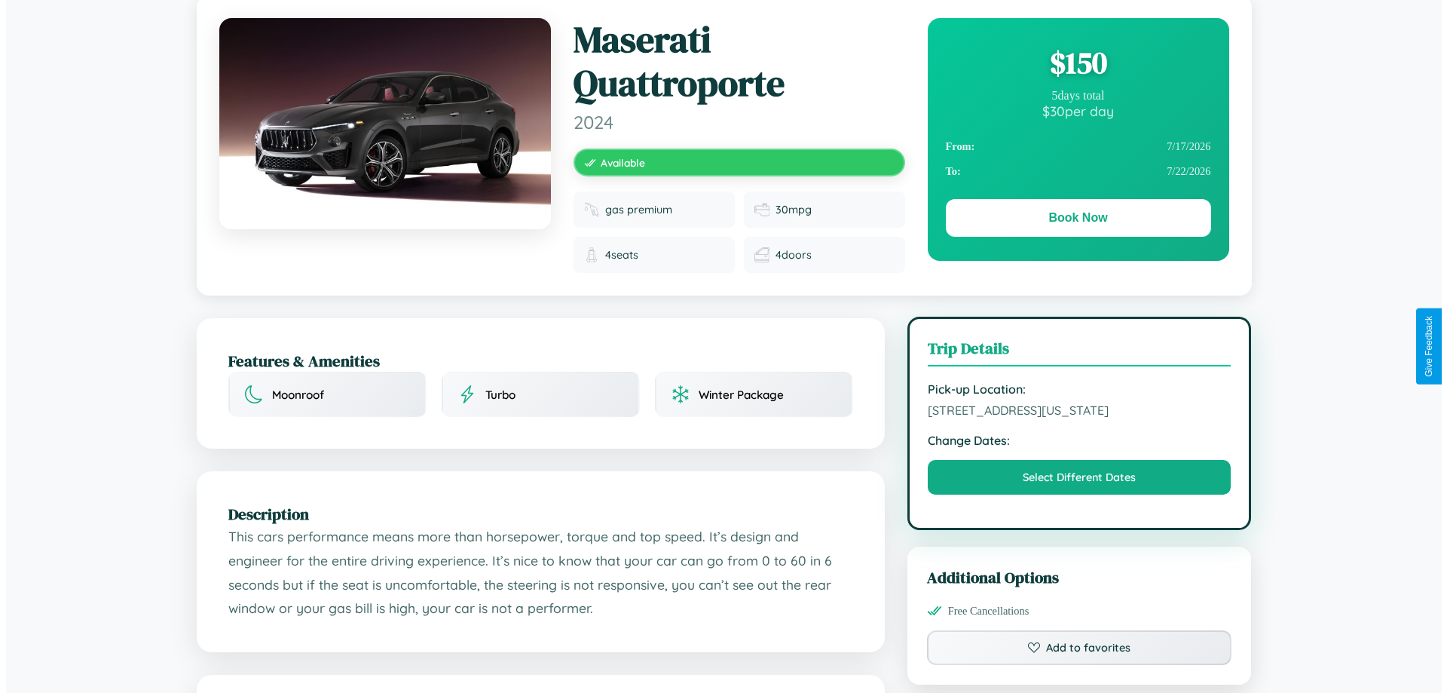
scroll to position [0, 0]
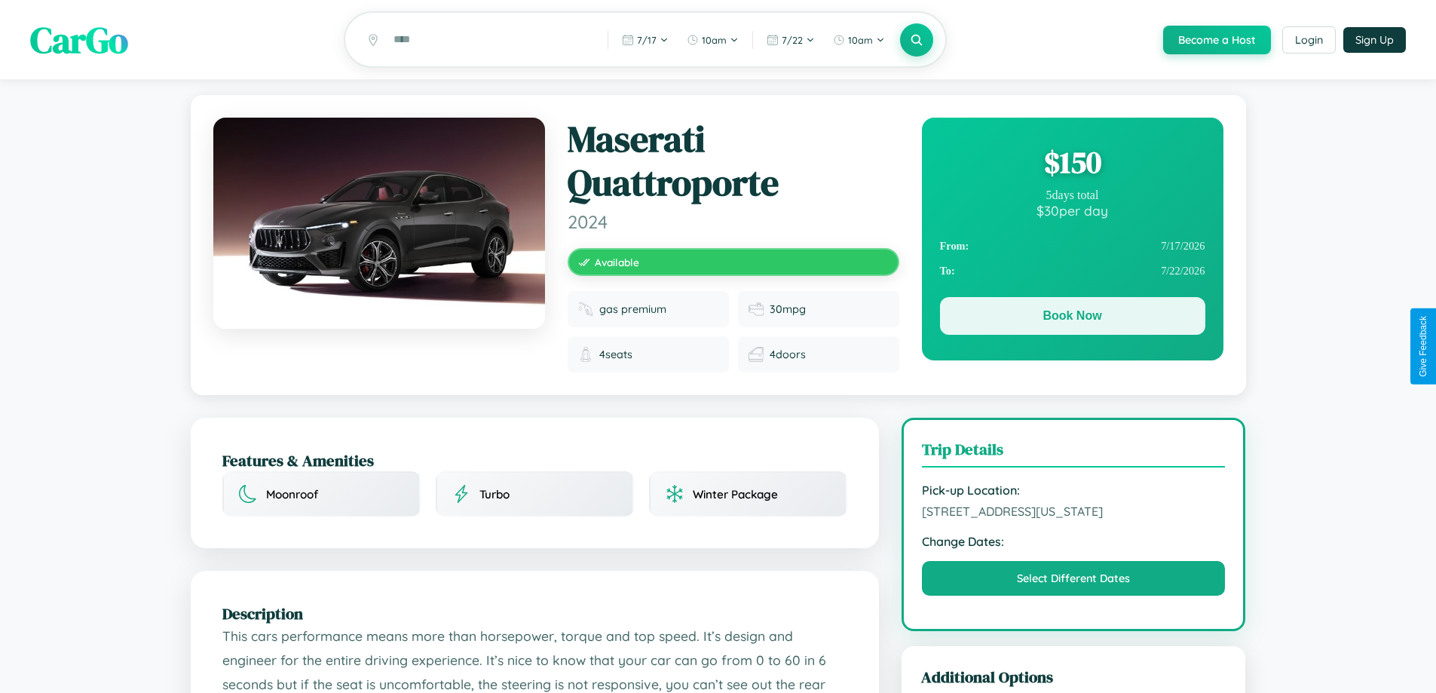
click at [1072, 318] on button "Book Now" at bounding box center [1072, 316] width 265 height 38
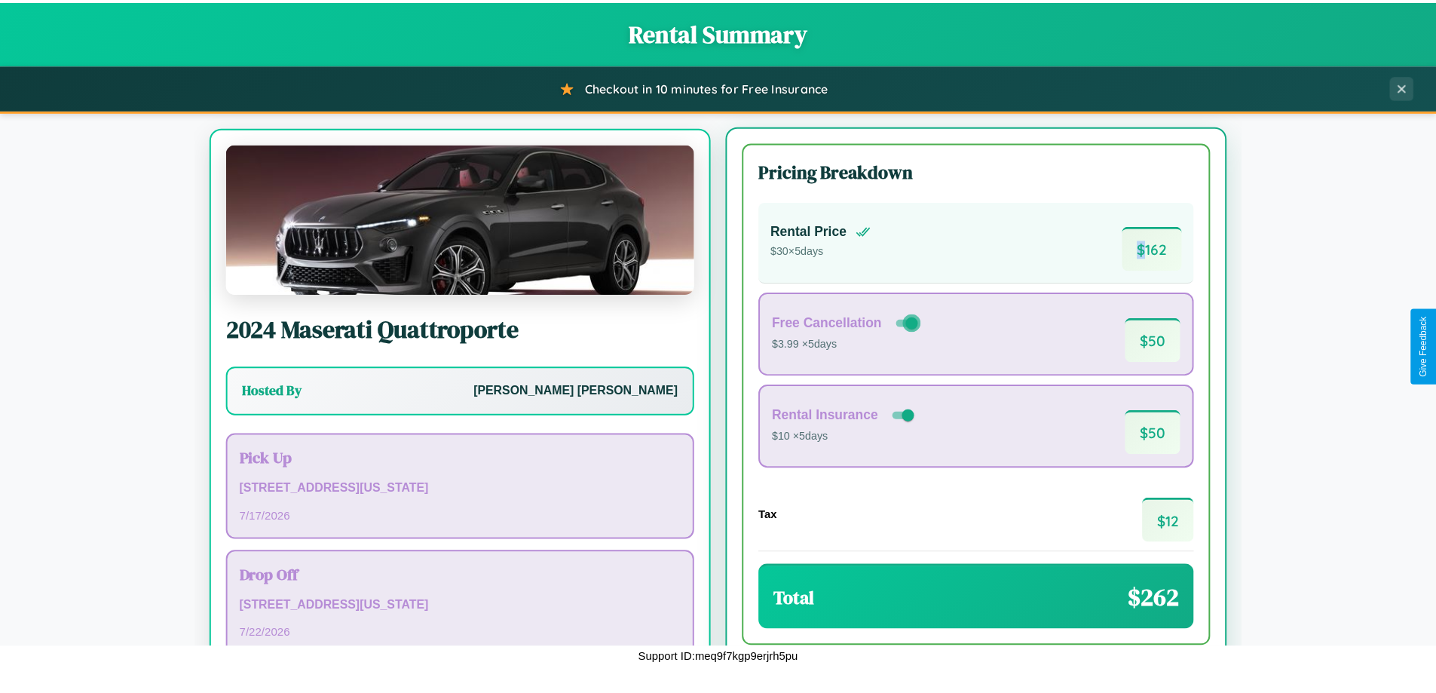
scroll to position [70, 0]
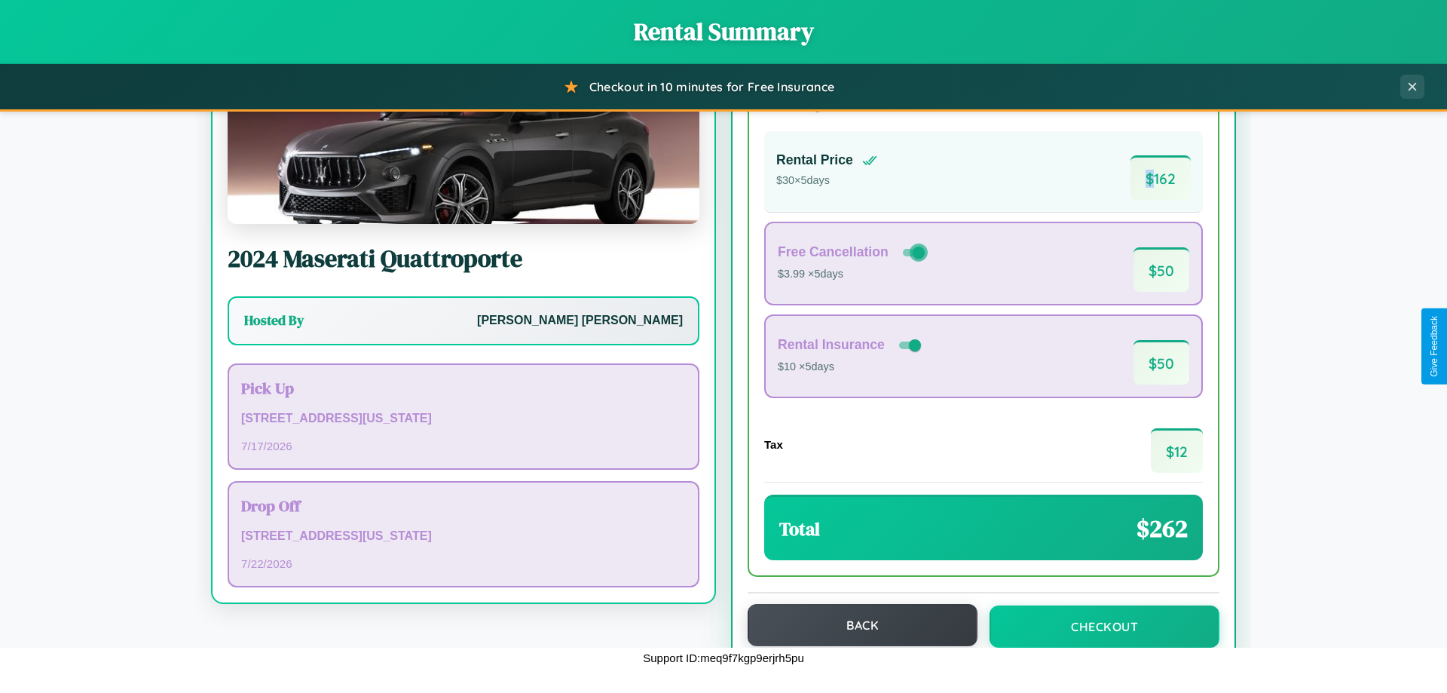
click at [855, 625] on button "Back" at bounding box center [863, 625] width 230 height 42
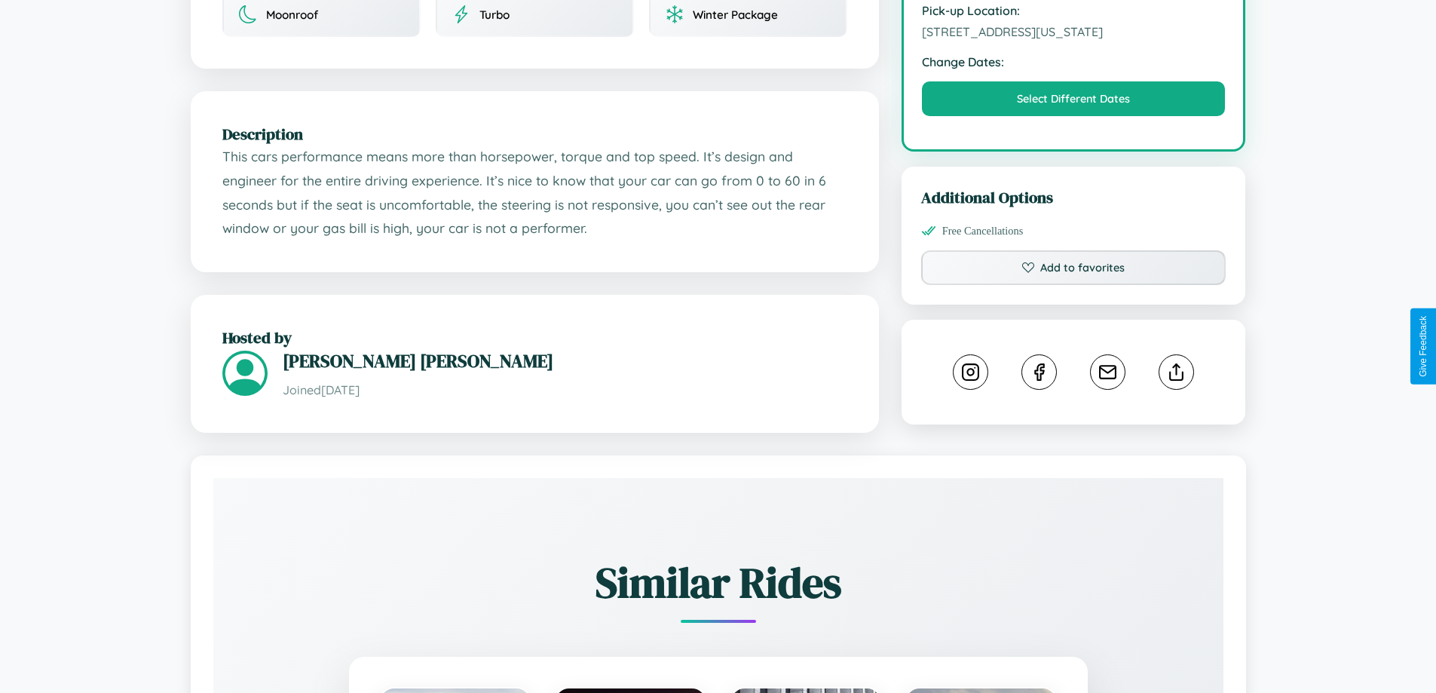
scroll to position [866, 0]
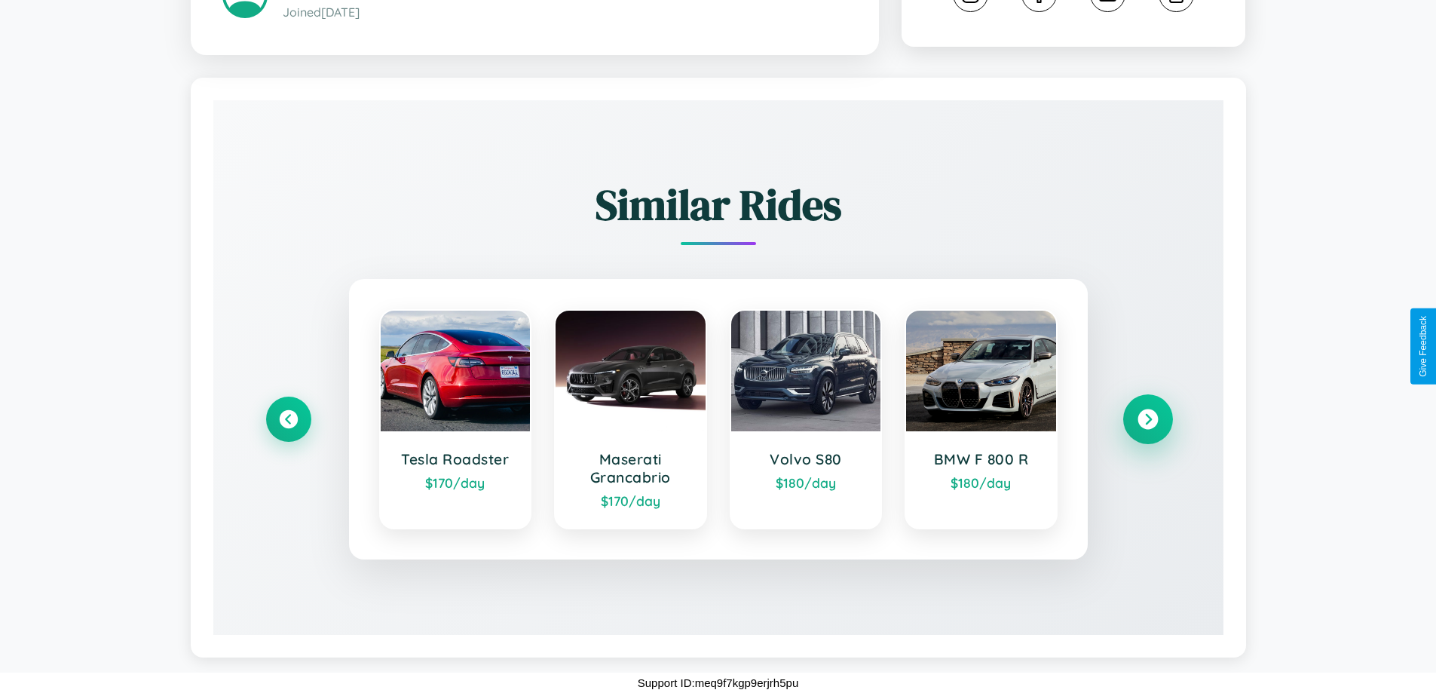
click at [1147, 419] on icon at bounding box center [1147, 419] width 20 height 20
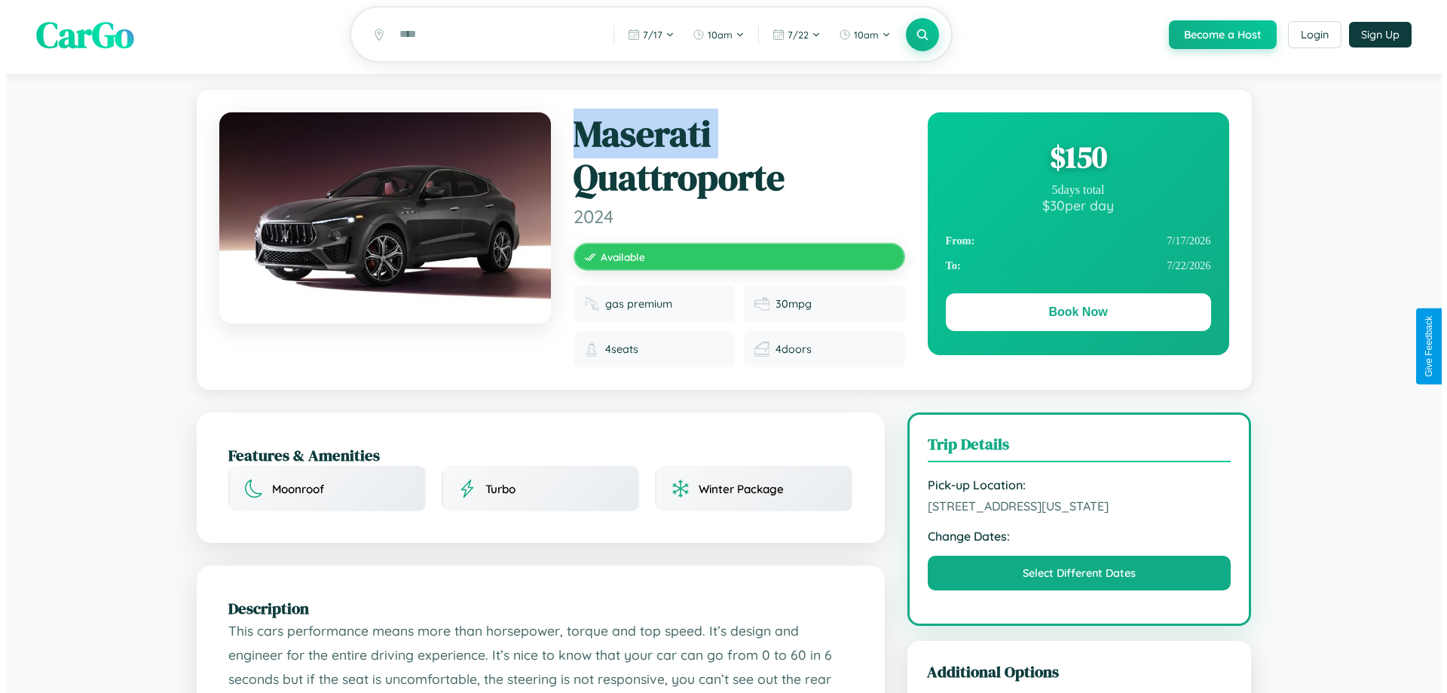
scroll to position [0, 0]
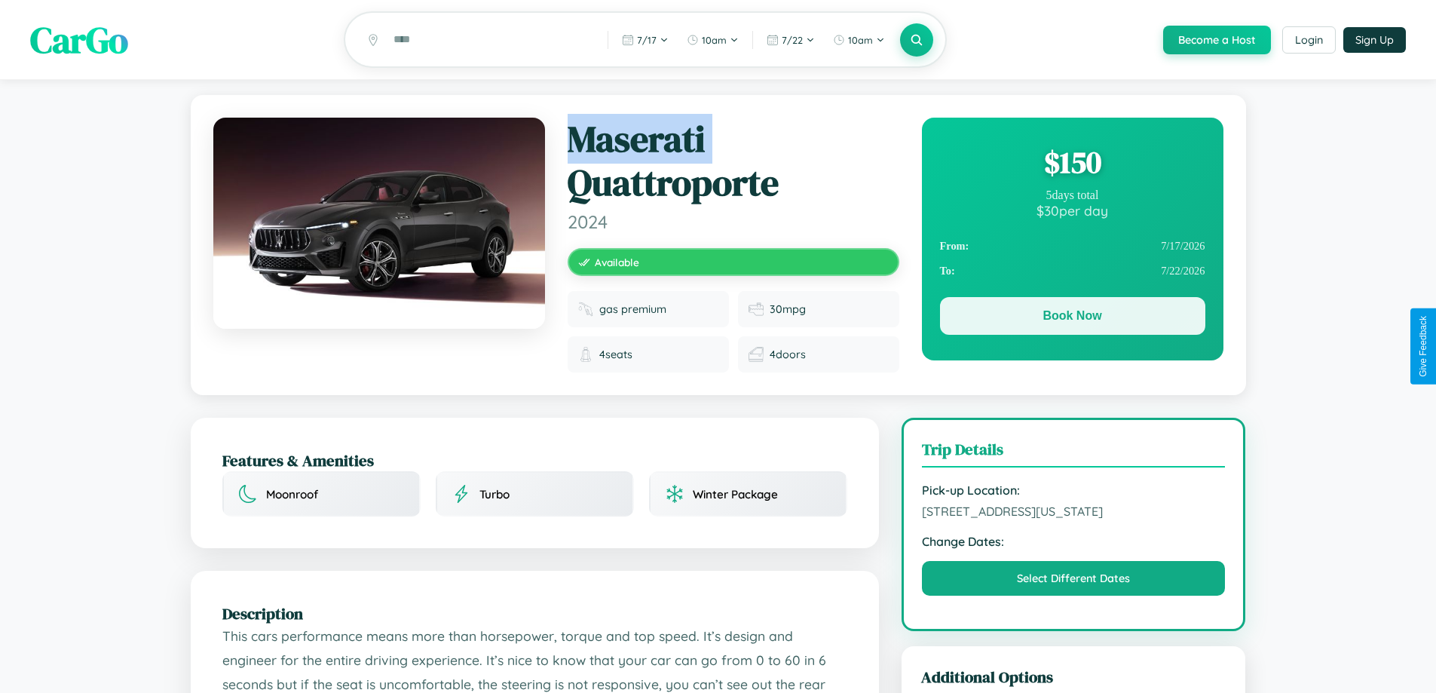
click at [1072, 320] on button "Book Now" at bounding box center [1072, 316] width 265 height 38
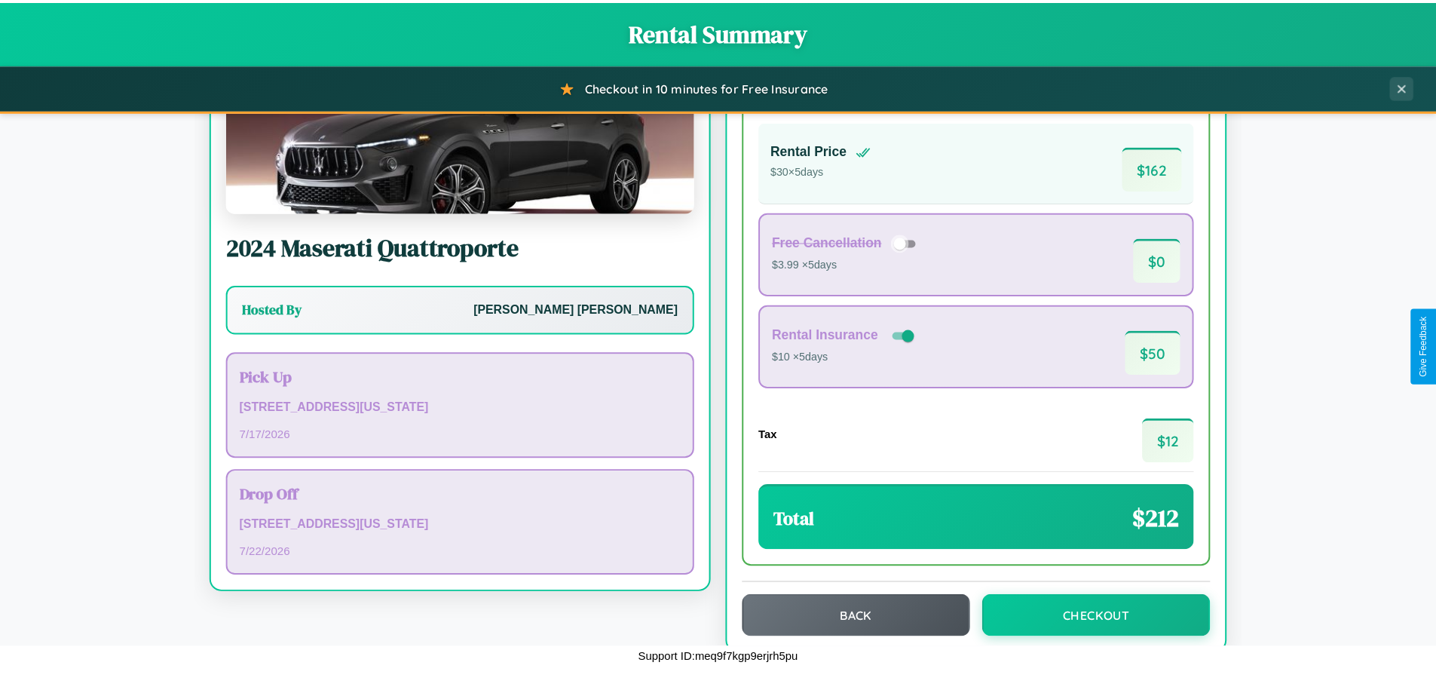
scroll to position [103, 0]
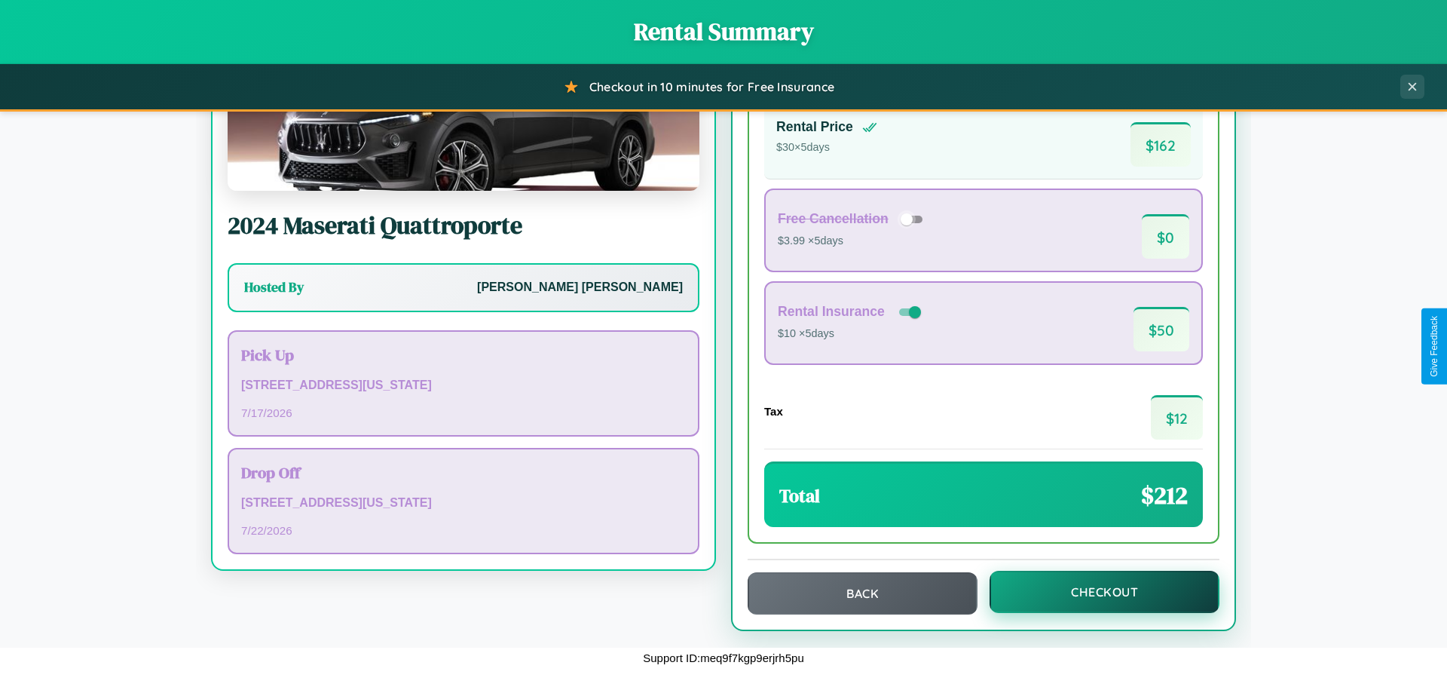
click at [1094, 592] on button "Checkout" at bounding box center [1105, 592] width 230 height 42
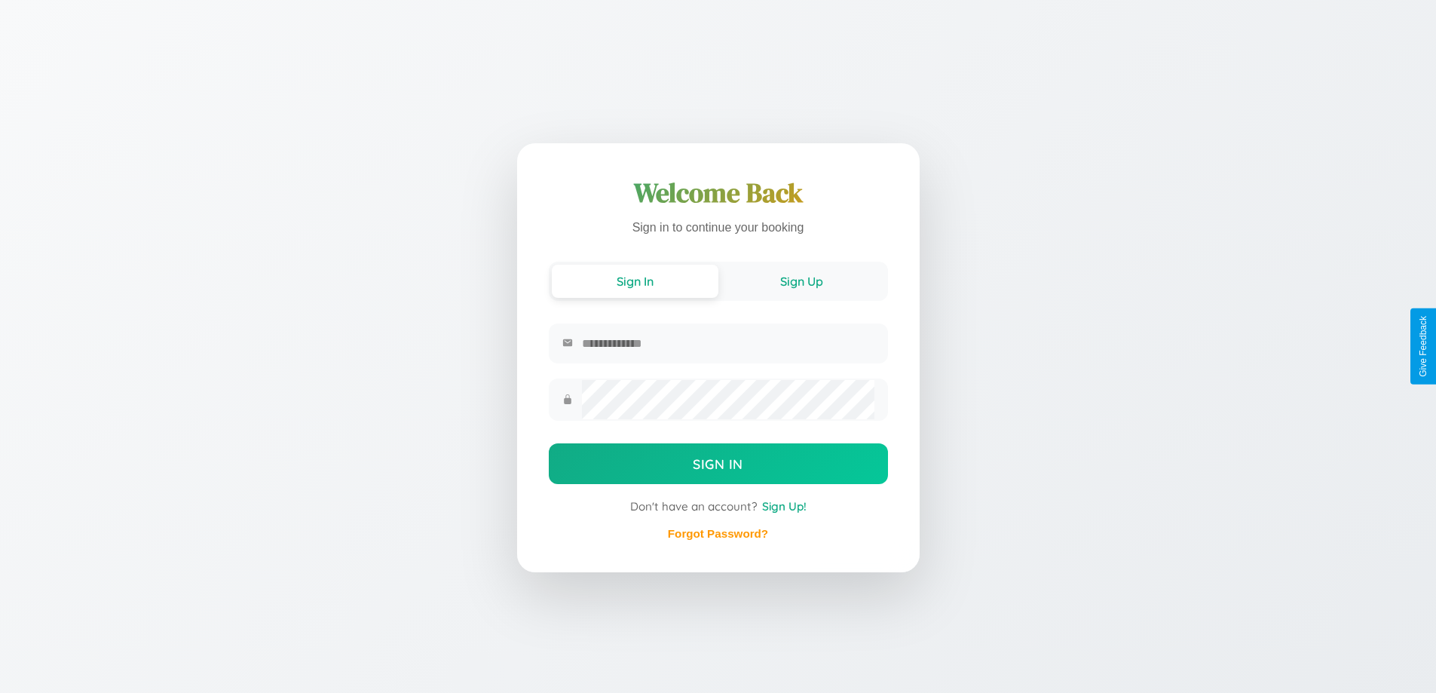
click at [801, 280] on button "Sign Up" at bounding box center [801, 281] width 167 height 33
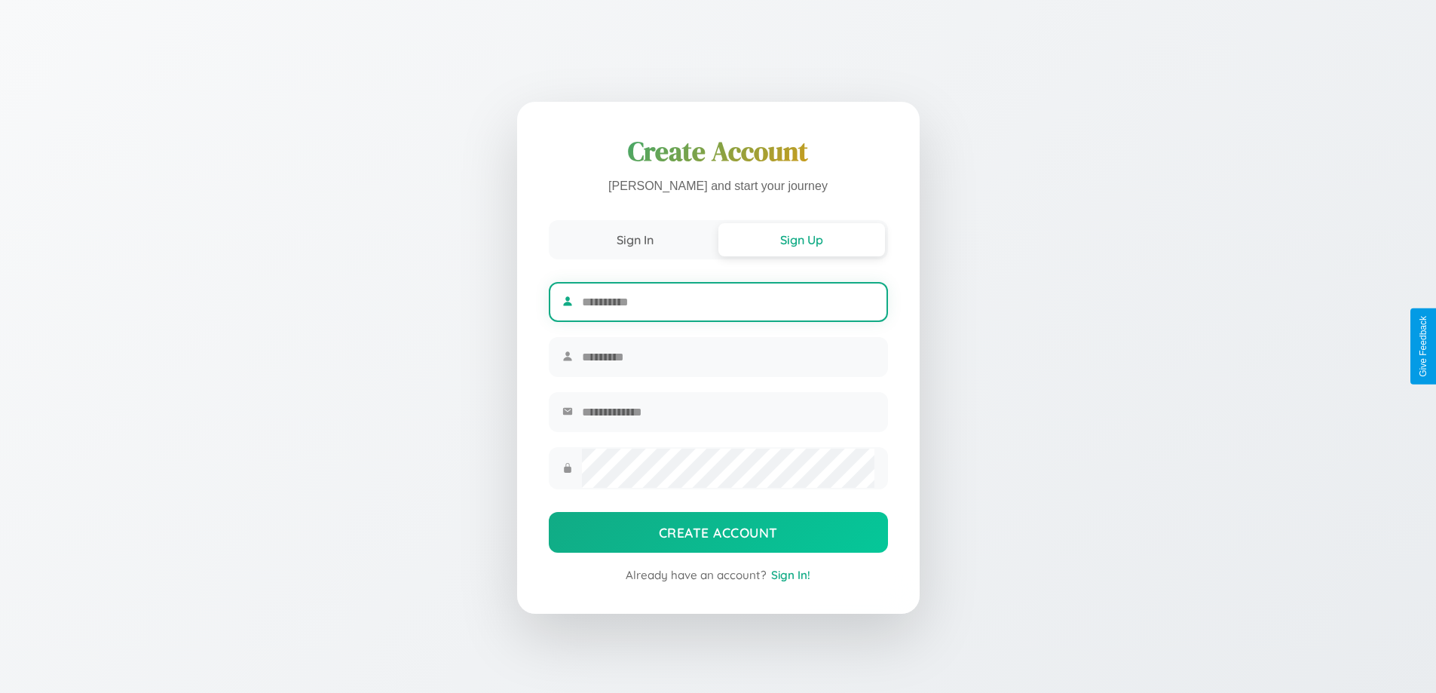
click at [727, 299] on input "text" at bounding box center [728, 301] width 292 height 37
type input "*******"
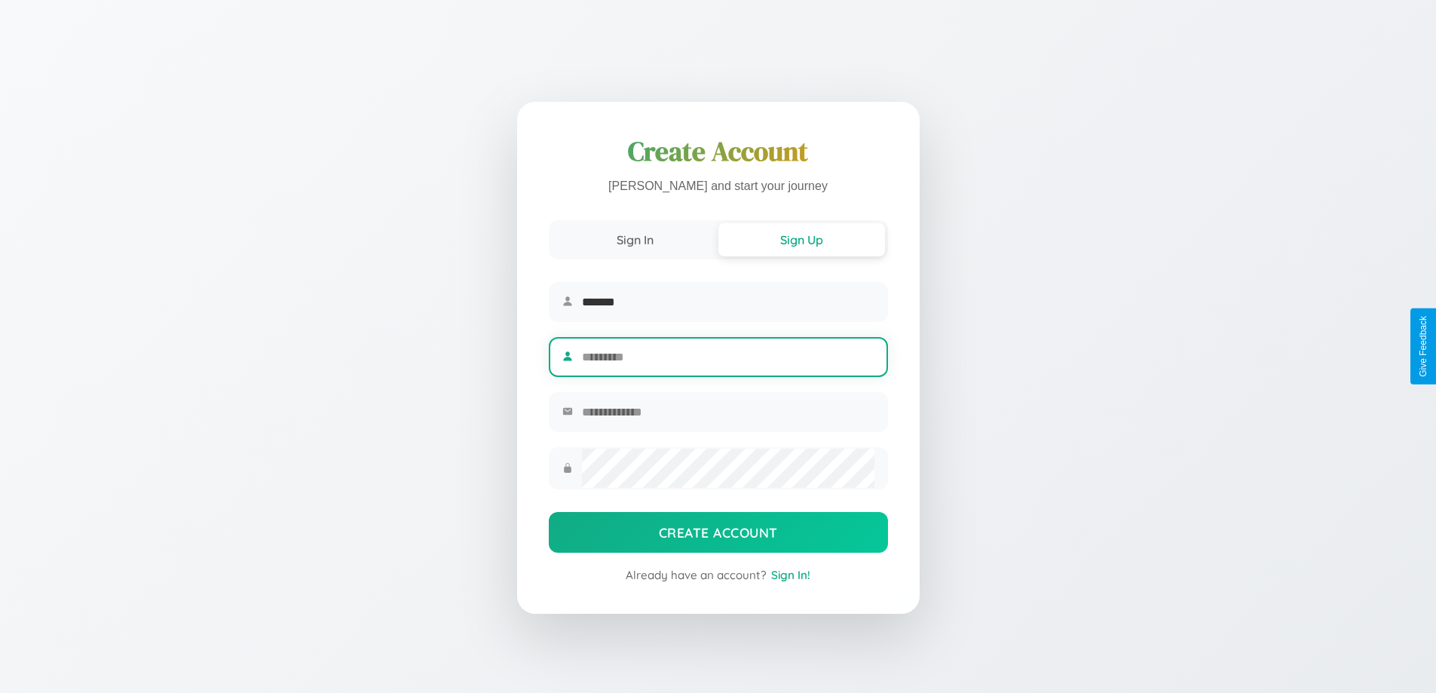
click at [727, 357] on input "text" at bounding box center [728, 356] width 292 height 37
type input "*******"
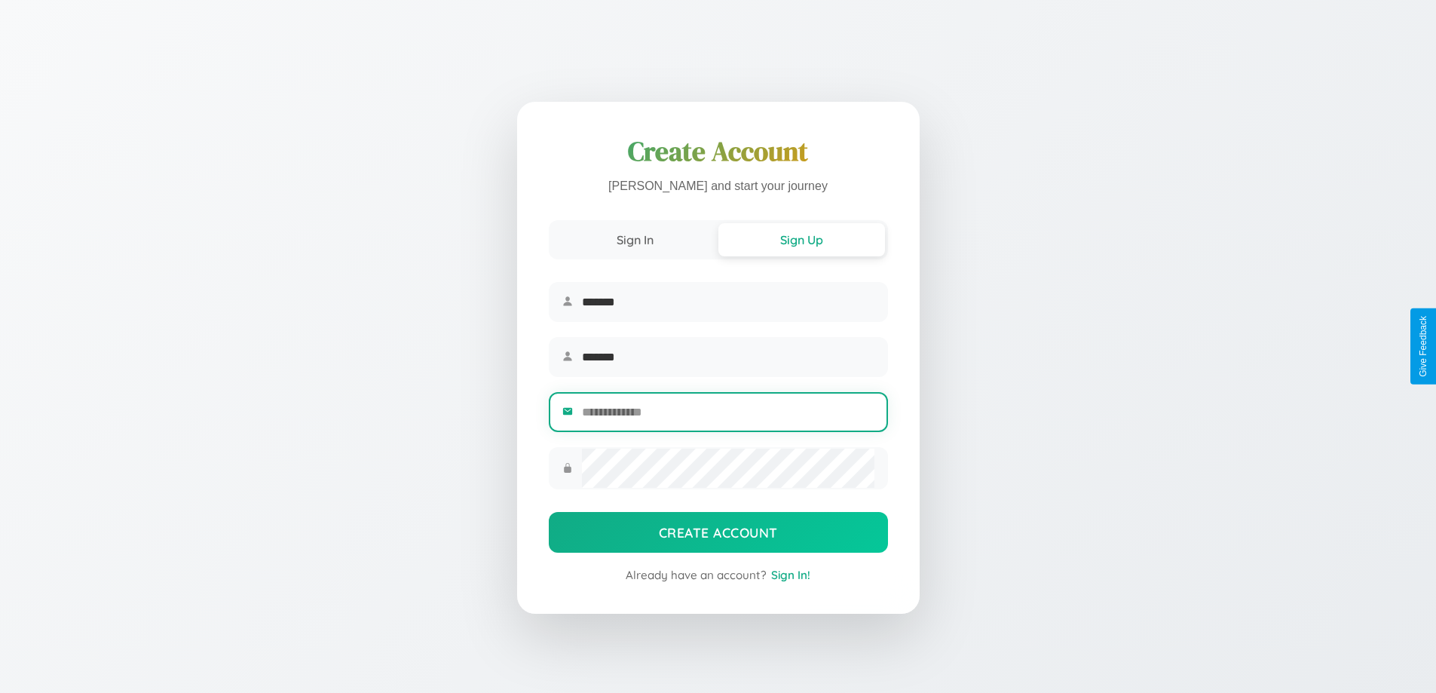
click at [727, 414] on input "email" at bounding box center [728, 411] width 292 height 37
type input "**********"
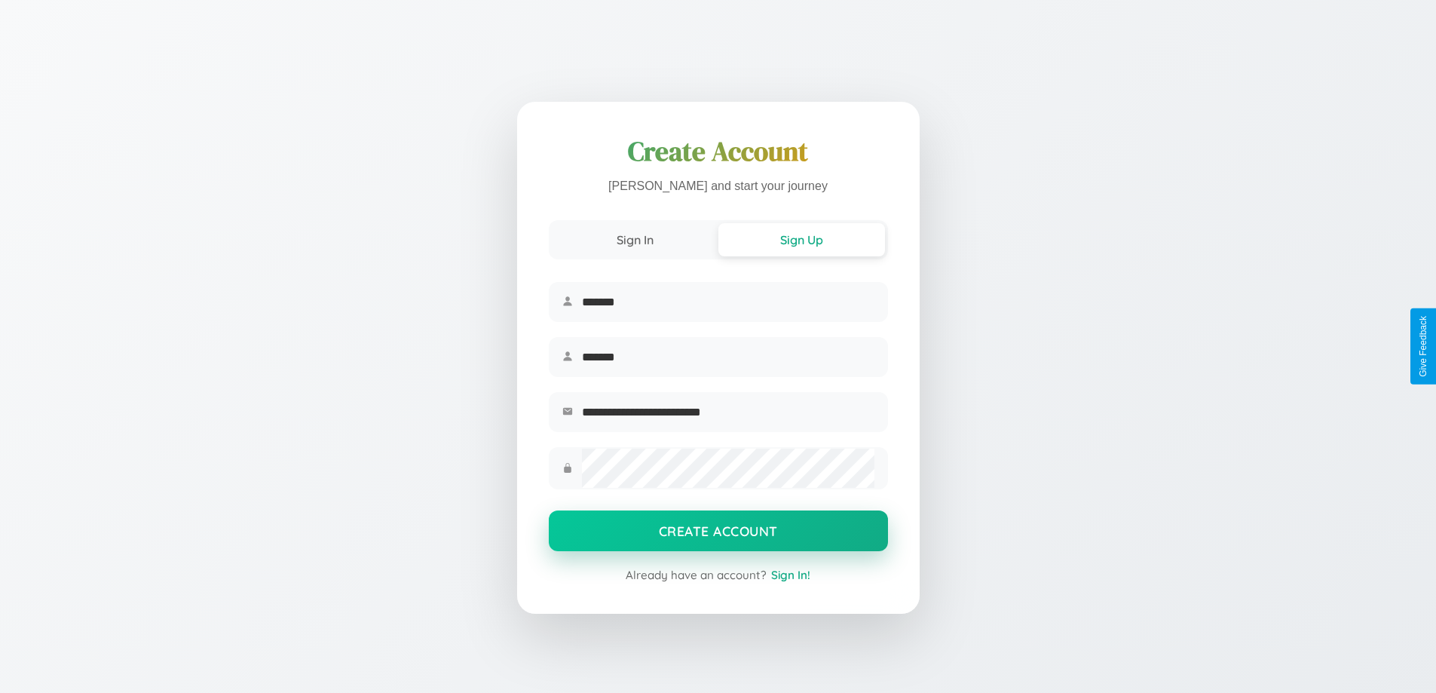
click at [718, 535] on button "Create Account" at bounding box center [718, 530] width 339 height 41
